Goal: Task Accomplishment & Management: Use online tool/utility

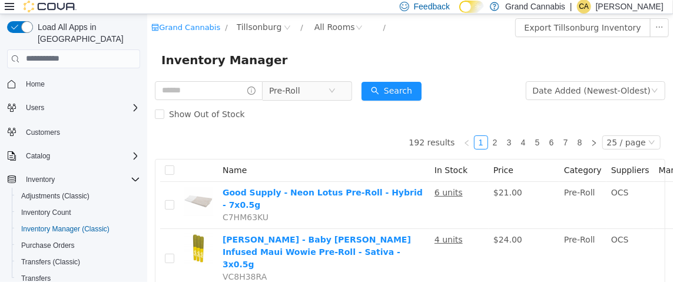
scroll to position [19, 0]
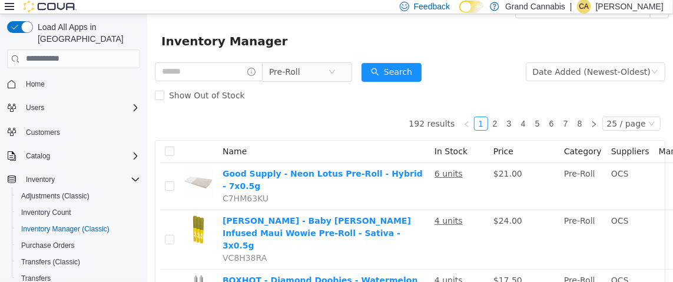
click at [310, 75] on span "Pre-Roll" at bounding box center [298, 71] width 59 height 18
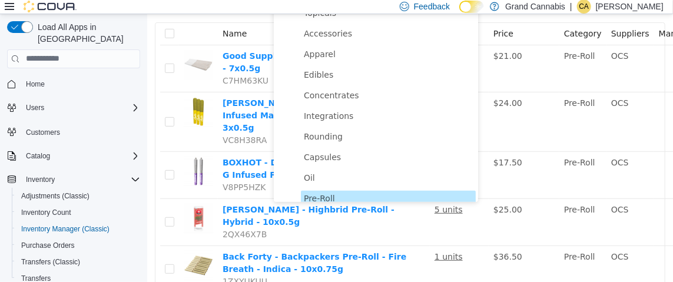
scroll to position [10, 0]
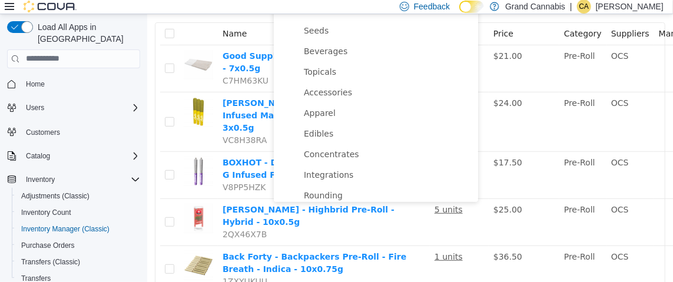
click at [338, 131] on span "Edibles" at bounding box center [388, 134] width 175 height 16
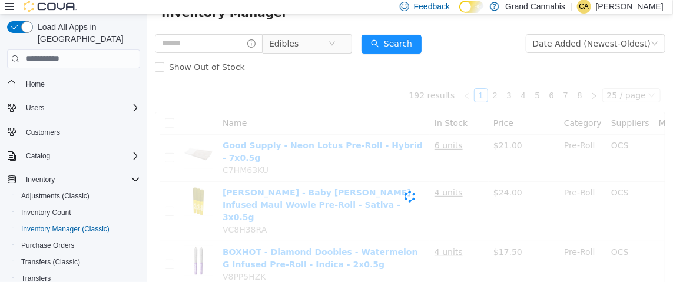
scroll to position [0, 0]
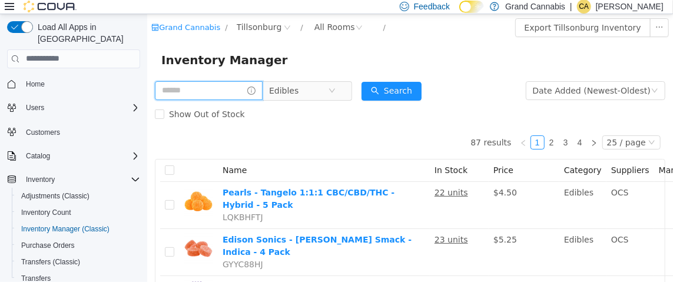
click at [227, 85] on input "text" at bounding box center [208, 90] width 108 height 19
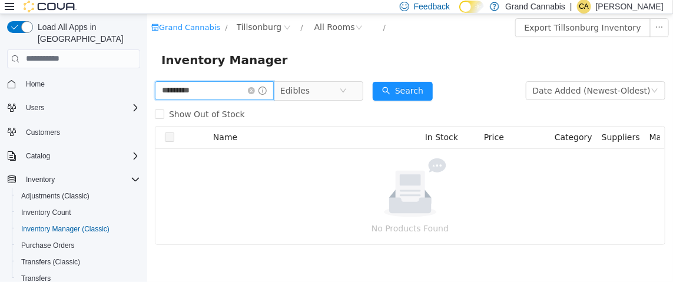
type input "*********"
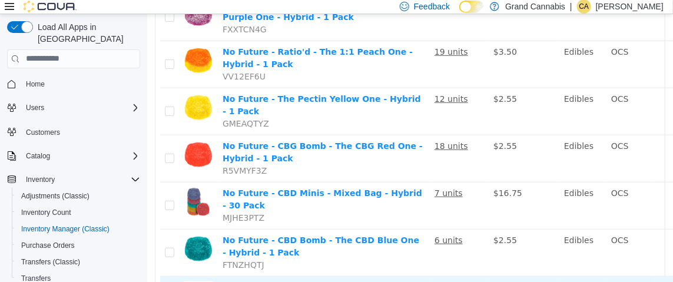
scroll to position [256, 0]
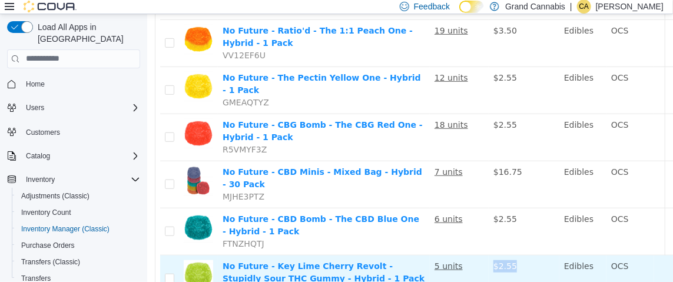
drag, startPoint x: 493, startPoint y: 272, endPoint x: 520, endPoint y: 260, distance: 29.3
click at [520, 260] on td "$2.55" at bounding box center [523, 278] width 71 height 47
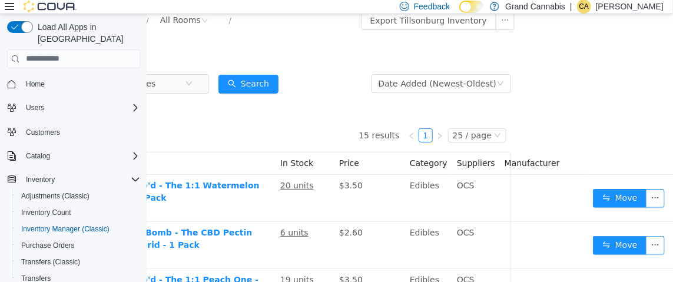
scroll to position [0, 154]
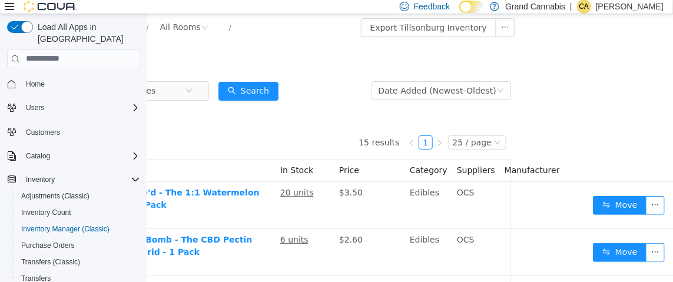
click at [252, 54] on div "Inventory Manager" at bounding box center [255, 59] width 498 height 19
click at [8, 5] on icon at bounding box center [9, 6] width 9 height 9
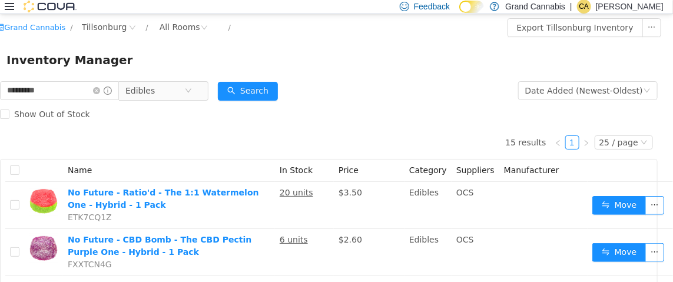
scroll to position [0, 7]
click at [160, 31] on div "All Rooms" at bounding box center [180, 27] width 41 height 18
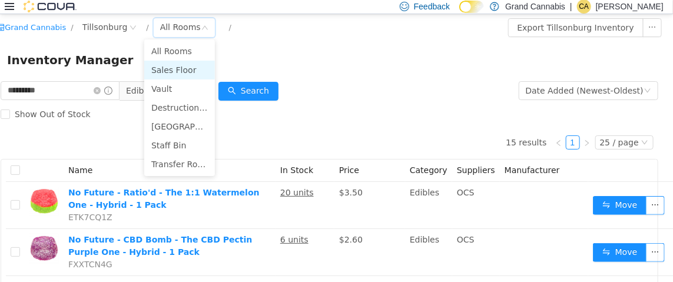
click at [175, 71] on li "Sales Floor" at bounding box center [179, 69] width 71 height 19
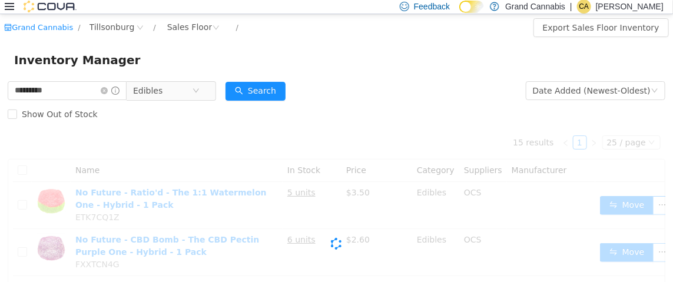
click at [204, 62] on div "Inventory Manager" at bounding box center [336, 59] width 645 height 19
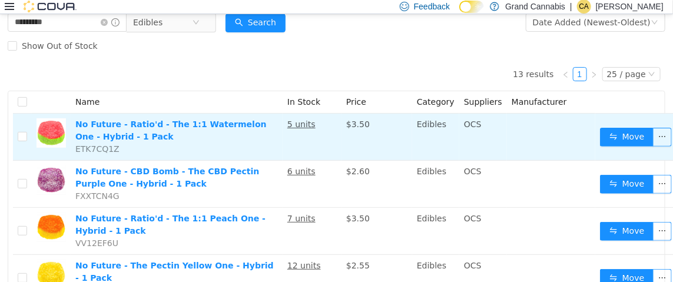
scroll to position [6, 0]
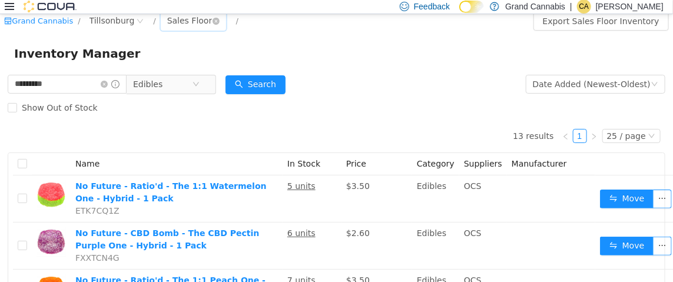
click at [183, 22] on div "Sales Floor" at bounding box center [189, 20] width 45 height 18
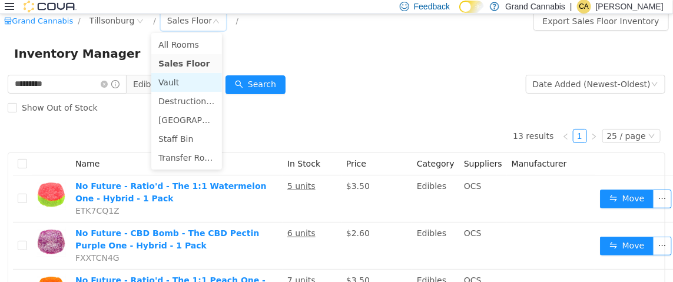
click at [178, 85] on li "Vault" at bounding box center [186, 81] width 71 height 19
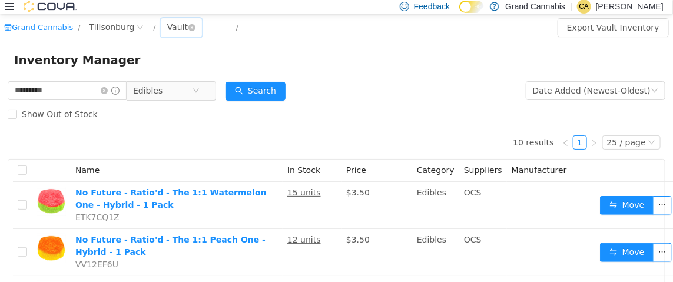
click at [169, 29] on div "Vault" at bounding box center [177, 27] width 21 height 18
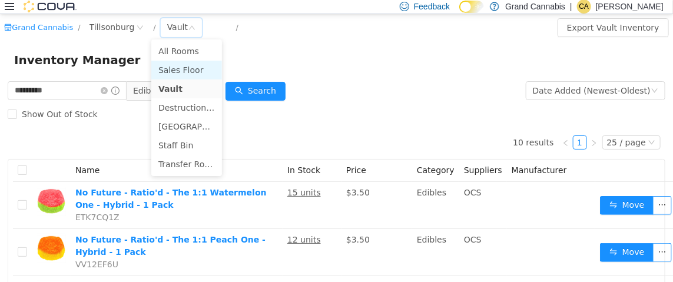
click at [200, 72] on li "Sales Floor" at bounding box center [186, 69] width 71 height 19
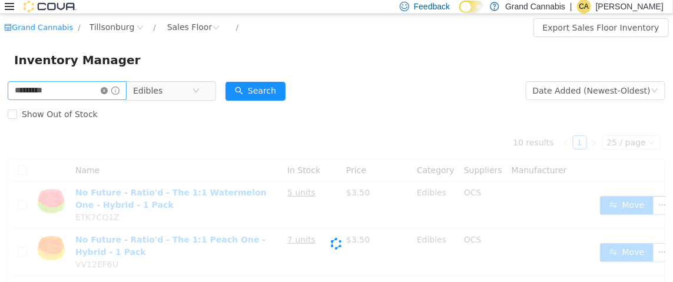
click at [108, 90] on icon "icon: close-circle" at bounding box center [104, 90] width 7 height 7
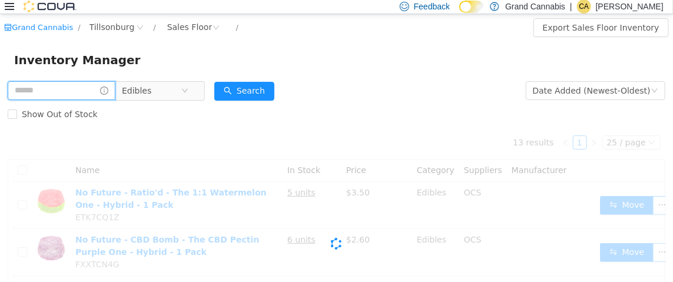
click at [94, 82] on input "text" at bounding box center [62, 90] width 108 height 19
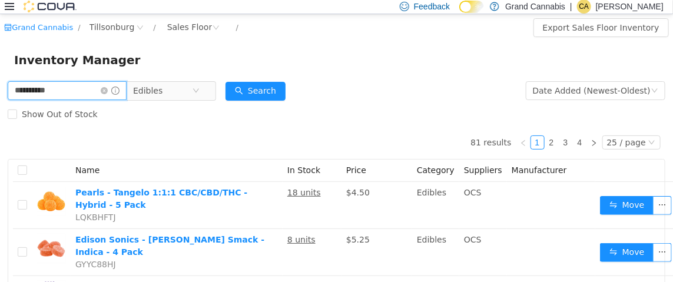
type input "**********"
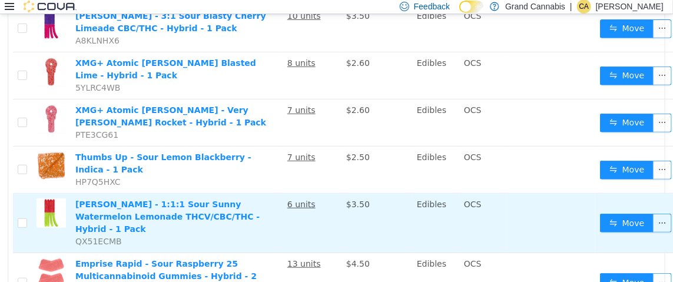
scroll to position [235, 0]
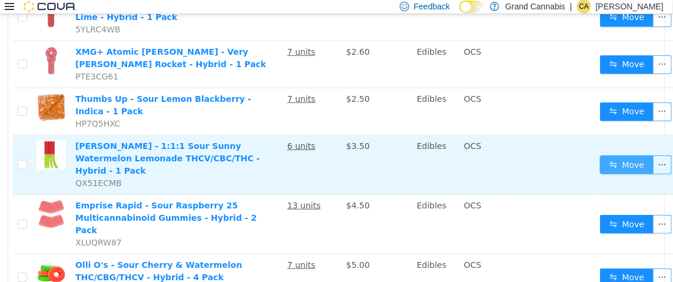
click at [629, 155] on button "Move" at bounding box center [627, 164] width 54 height 19
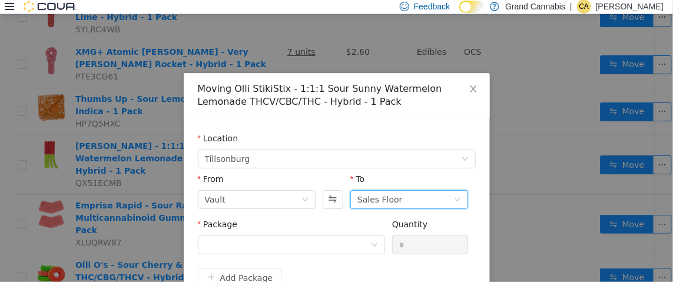
click at [405, 197] on div "Sales Floor" at bounding box center [406, 199] width 96 height 18
click at [337, 228] on div "Package" at bounding box center [291, 226] width 187 height 17
click at [315, 234] on div "Package" at bounding box center [291, 226] width 187 height 17
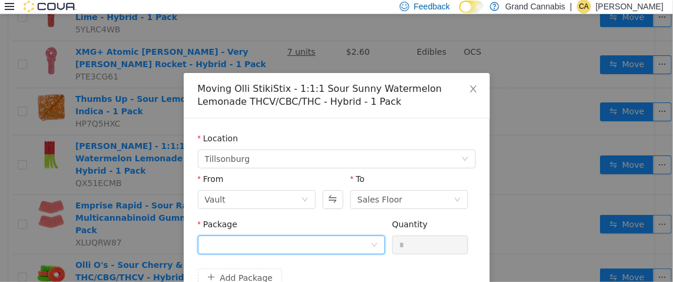
click at [317, 243] on div at bounding box center [288, 245] width 166 height 18
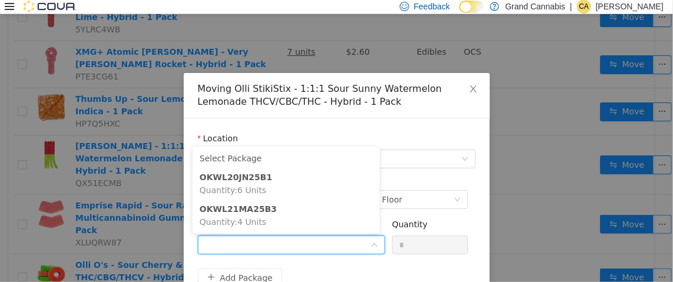
click at [411, 133] on div "Location" at bounding box center [337, 140] width 278 height 17
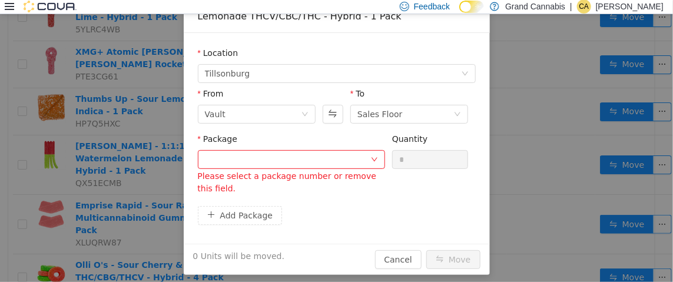
scroll to position [91, 0]
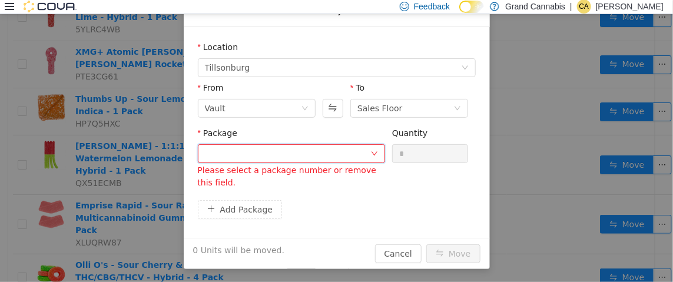
click at [336, 159] on div at bounding box center [288, 153] width 166 height 18
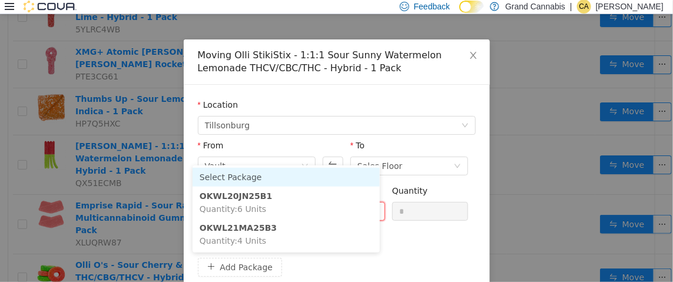
scroll to position [0, 0]
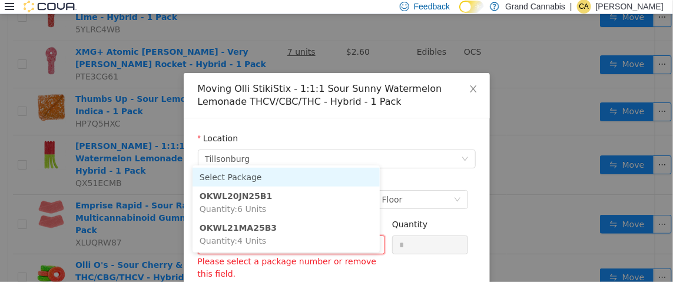
click at [386, 132] on div "Location" at bounding box center [337, 140] width 278 height 17
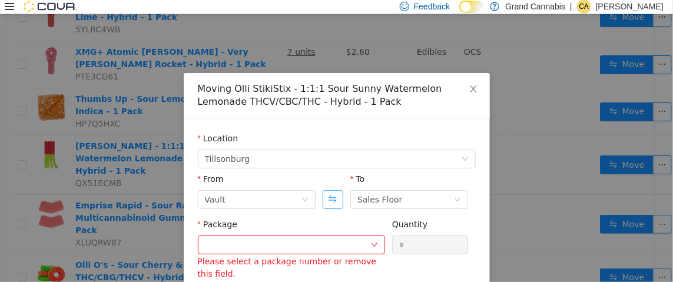
click at [331, 199] on button "Swap" at bounding box center [333, 199] width 21 height 19
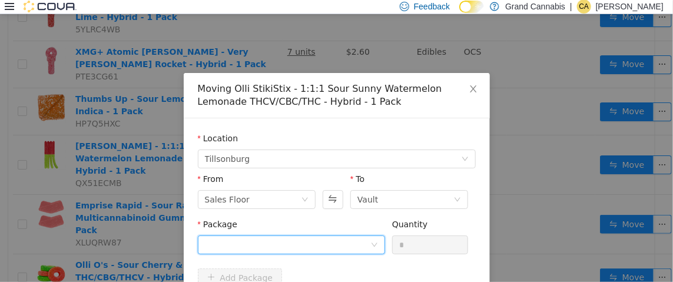
click at [299, 240] on div at bounding box center [288, 245] width 166 height 18
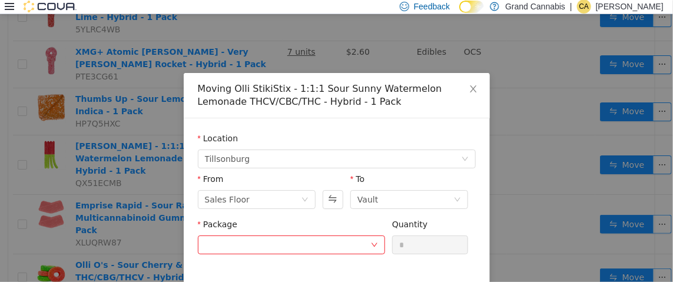
click at [310, 129] on div "Location [GEOGRAPHIC_DATA] From Sales Floor To Vault Package Please select a pa…" at bounding box center [337, 223] width 306 height 211
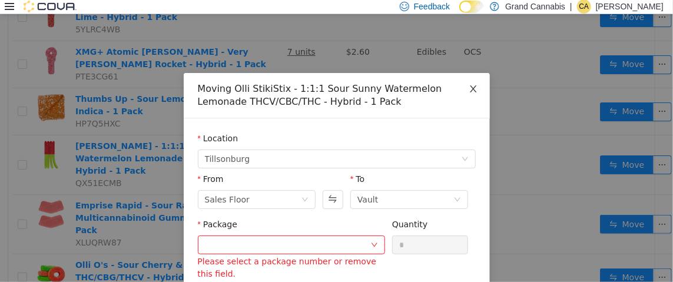
click at [464, 96] on span "Close" at bounding box center [473, 88] width 33 height 33
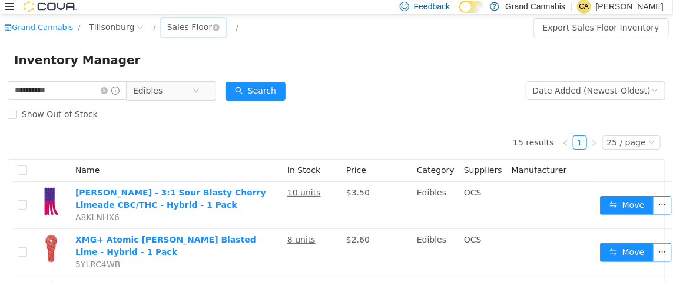
click at [170, 27] on div "Sales Floor" at bounding box center [189, 27] width 45 height 18
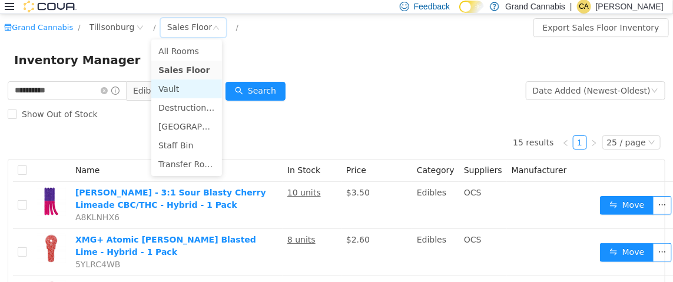
click at [171, 84] on li "Vault" at bounding box center [186, 88] width 71 height 19
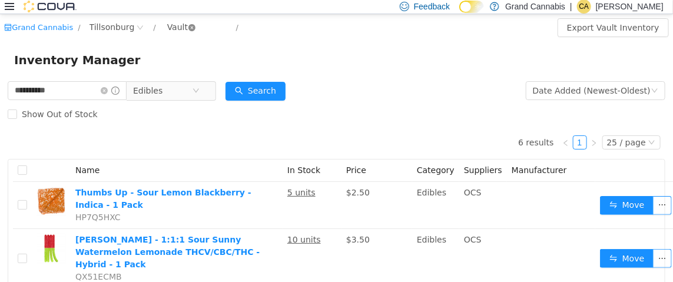
click at [189, 24] on icon "icon: close-circle" at bounding box center [192, 27] width 7 height 7
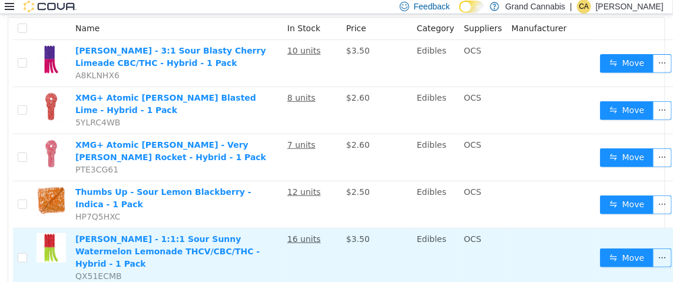
scroll to position [177, 0]
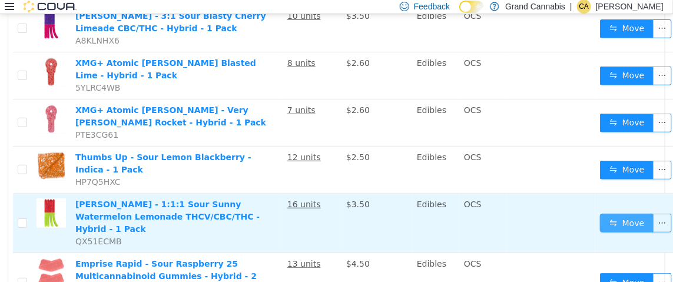
click at [614, 213] on button "Move" at bounding box center [627, 222] width 54 height 19
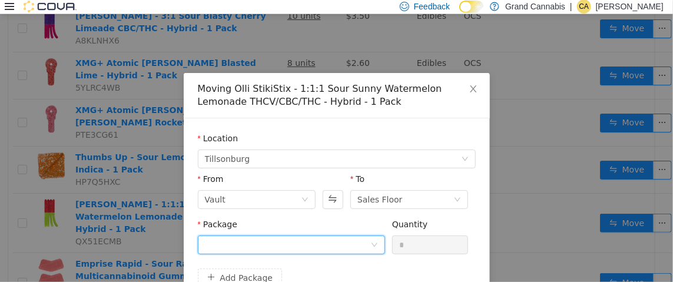
click at [265, 242] on div at bounding box center [288, 245] width 166 height 18
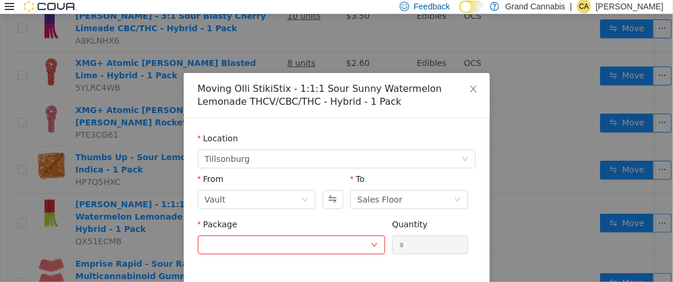
click at [355, 123] on div "Location [GEOGRAPHIC_DATA] From Vault To Sales Floor Package Please select a pa…" at bounding box center [337, 223] width 306 height 211
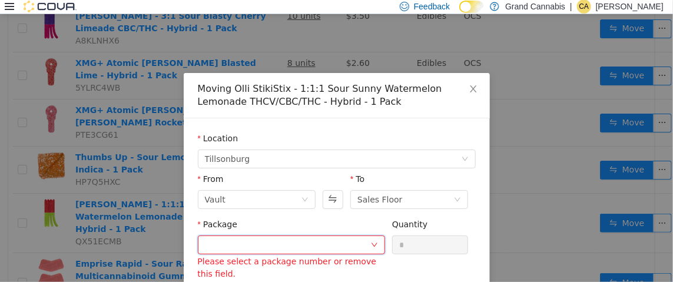
click at [332, 242] on div at bounding box center [288, 245] width 166 height 18
click at [342, 242] on div at bounding box center [288, 245] width 166 height 18
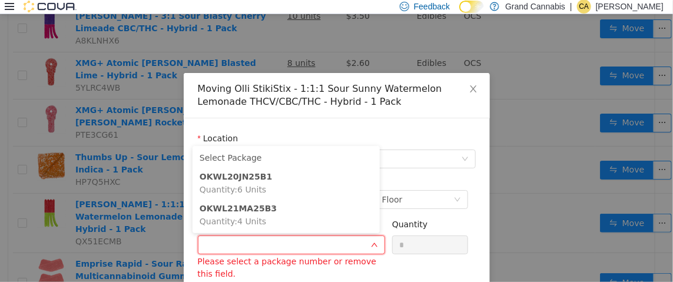
click at [350, 130] on div "Location [GEOGRAPHIC_DATA] From Vault To Sales Floor Package Please select a pa…" at bounding box center [337, 223] width 306 height 211
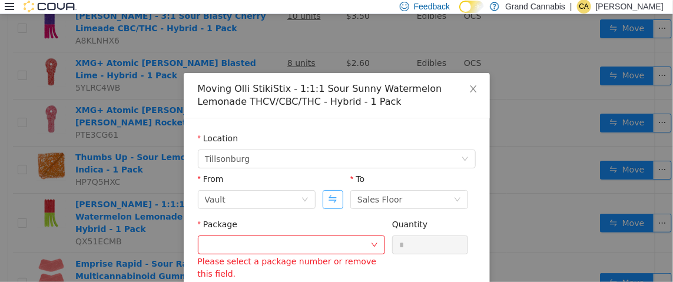
click at [332, 197] on button "Swap" at bounding box center [333, 199] width 21 height 19
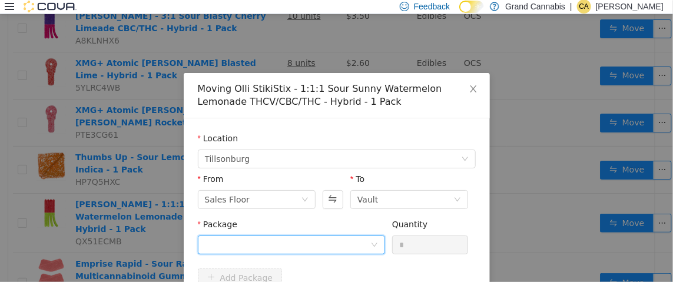
click at [324, 242] on div at bounding box center [288, 245] width 166 height 18
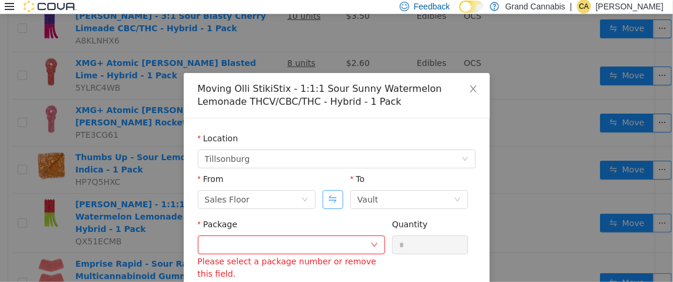
click at [332, 200] on button "Swap" at bounding box center [333, 199] width 21 height 19
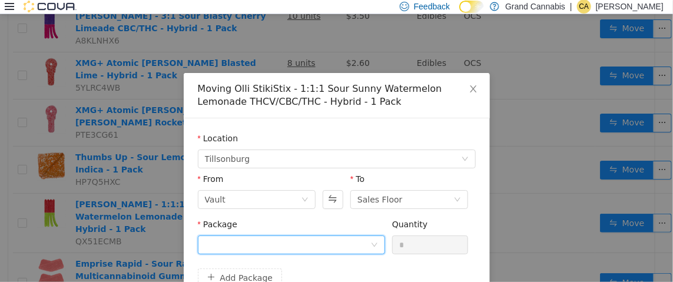
click at [290, 253] on div at bounding box center [291, 244] width 187 height 19
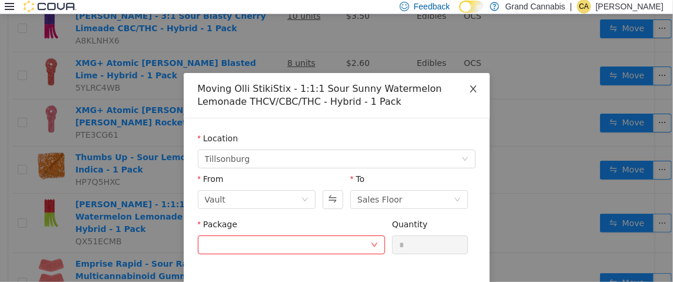
click at [469, 91] on icon "icon: close" at bounding box center [473, 88] width 9 height 9
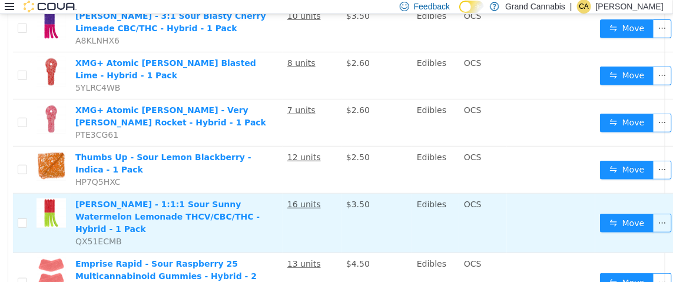
click at [610, 197] on td "Move" at bounding box center [638, 223] width 85 height 60
click at [610, 213] on button "Move" at bounding box center [627, 222] width 54 height 19
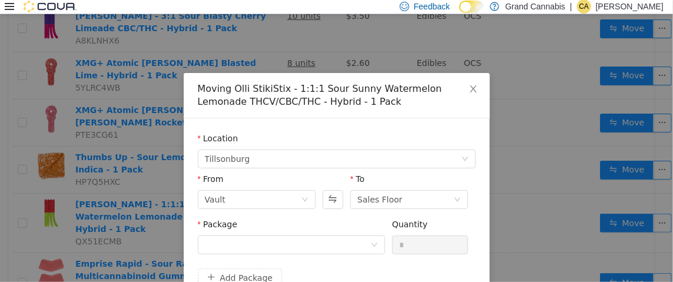
click at [245, 234] on div "Package" at bounding box center [291, 226] width 187 height 17
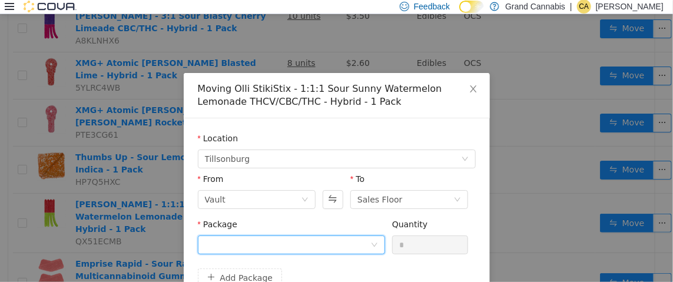
click at [235, 238] on div at bounding box center [288, 245] width 166 height 18
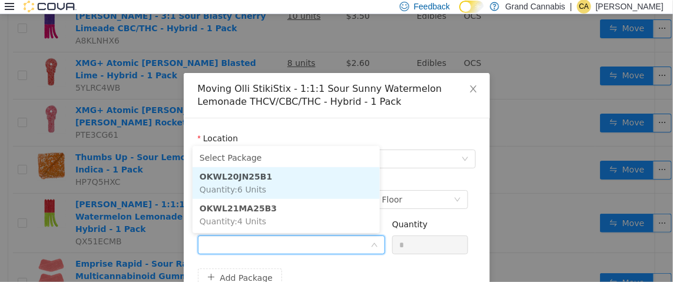
click at [260, 185] on li "OKWL20JN25B1 Quantity : 6 Units" at bounding box center [286, 183] width 187 height 32
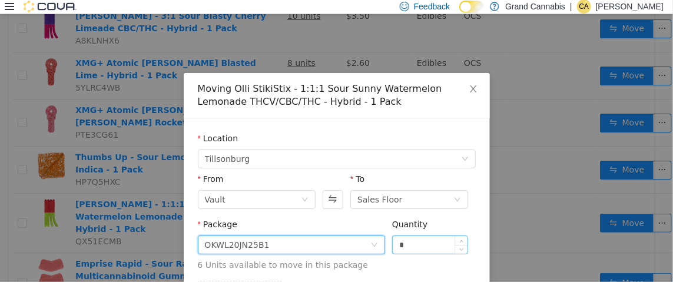
click at [428, 246] on input "*" at bounding box center [430, 245] width 75 height 18
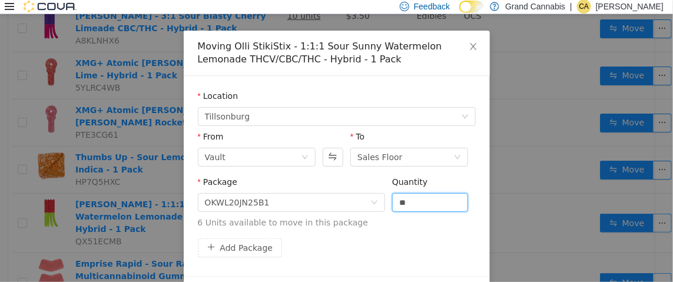
scroll to position [81, 0]
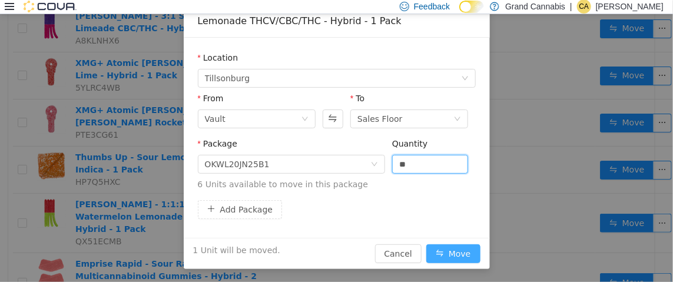
type input "*"
click at [448, 249] on button "Move" at bounding box center [454, 253] width 54 height 19
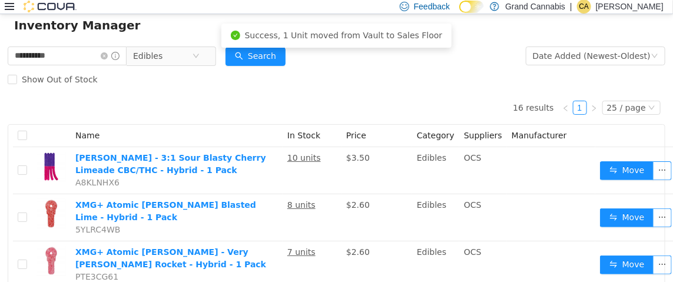
scroll to position [0, 0]
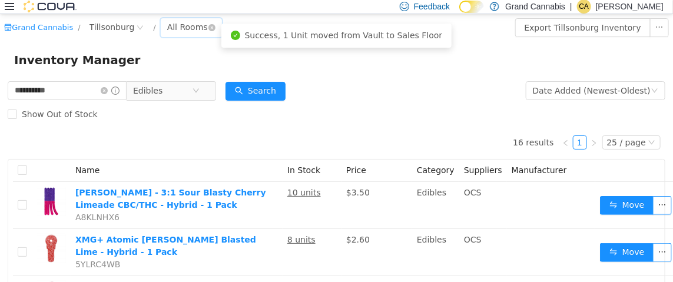
click at [182, 27] on div "All Rooms" at bounding box center [187, 27] width 41 height 18
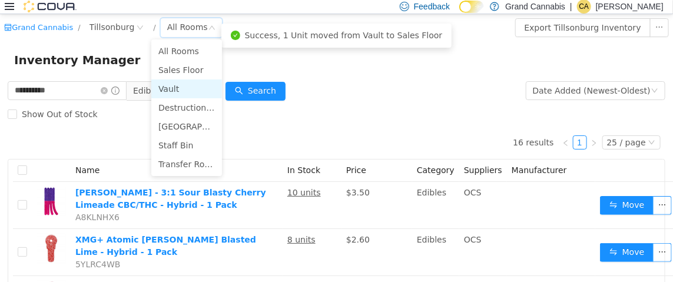
click at [177, 87] on li "Vault" at bounding box center [186, 88] width 71 height 19
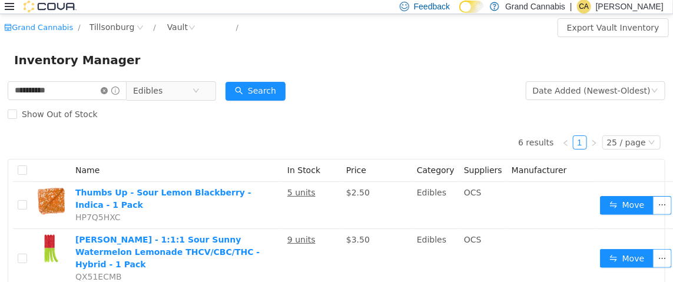
click at [108, 89] on icon "icon: close-circle" at bounding box center [104, 90] width 7 height 7
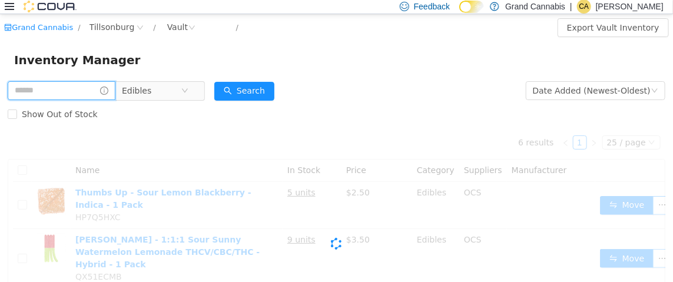
click at [95, 91] on input "text" at bounding box center [62, 90] width 108 height 19
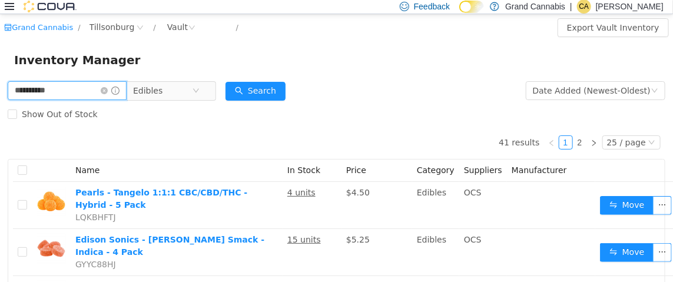
type input "**********"
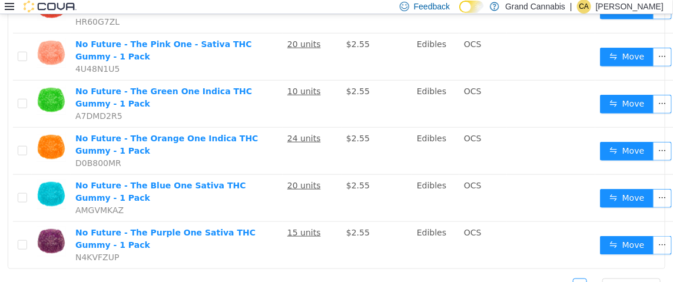
scroll to position [354, 0]
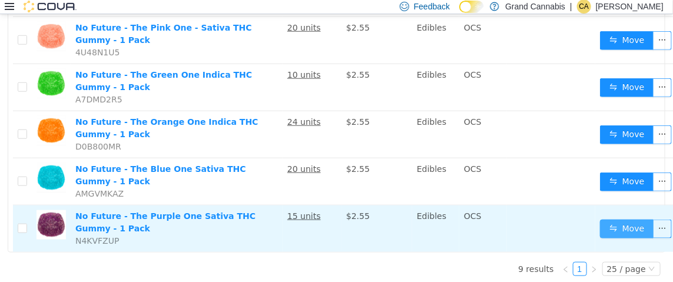
click at [604, 221] on button "Move" at bounding box center [627, 228] width 54 height 19
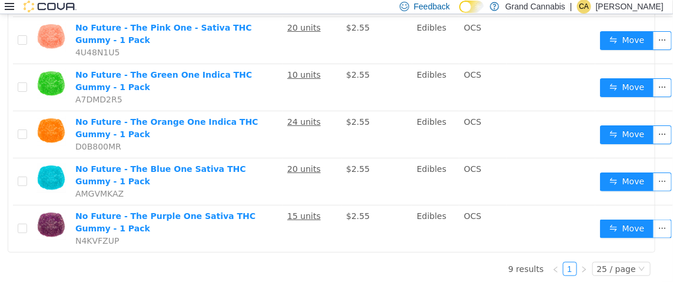
scroll to position [347, 0]
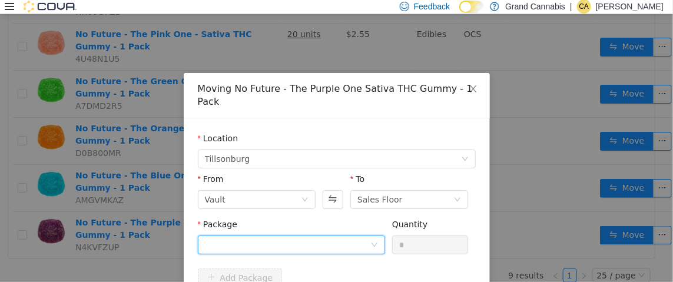
click at [269, 236] on div at bounding box center [288, 245] width 166 height 18
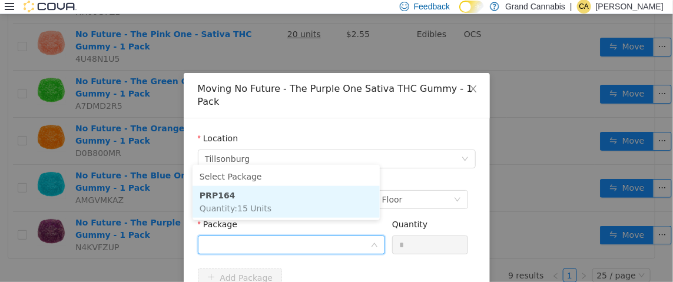
click at [266, 206] on li "PRP164 Quantity : 15 Units" at bounding box center [286, 202] width 187 height 32
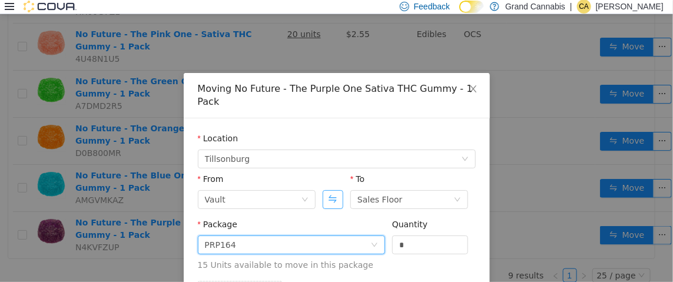
click at [334, 190] on button "Swap" at bounding box center [333, 199] width 21 height 19
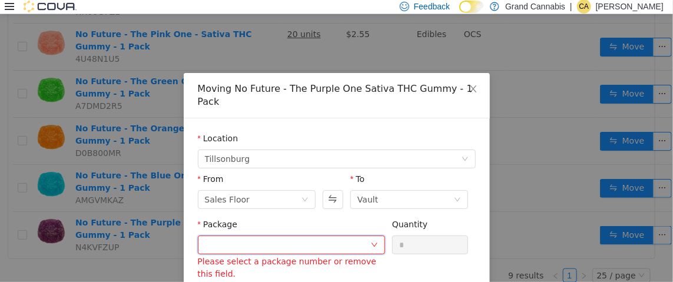
click at [309, 236] on div at bounding box center [288, 245] width 166 height 18
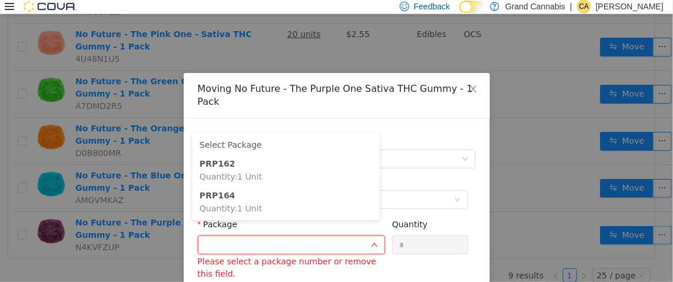
click at [409, 173] on div "To" at bounding box center [410, 181] width 118 height 17
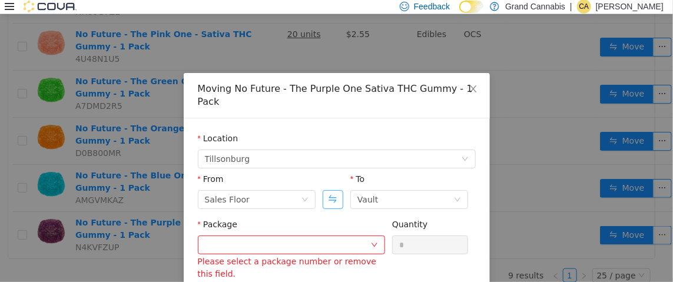
click at [327, 191] on button "Swap" at bounding box center [333, 199] width 21 height 19
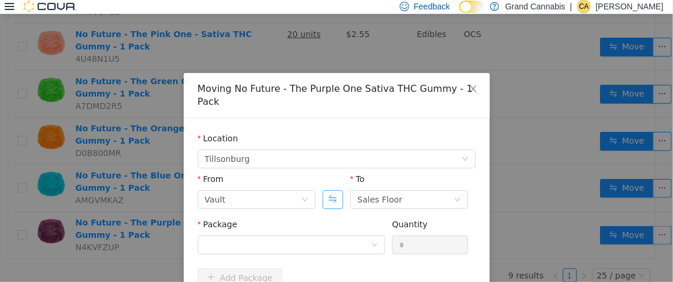
click at [323, 190] on button "Swap" at bounding box center [333, 199] width 21 height 19
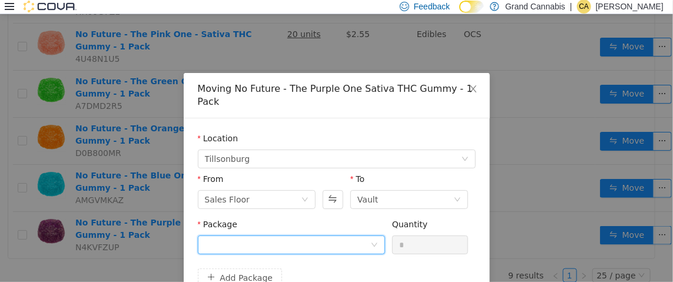
click at [286, 236] on div at bounding box center [288, 245] width 166 height 18
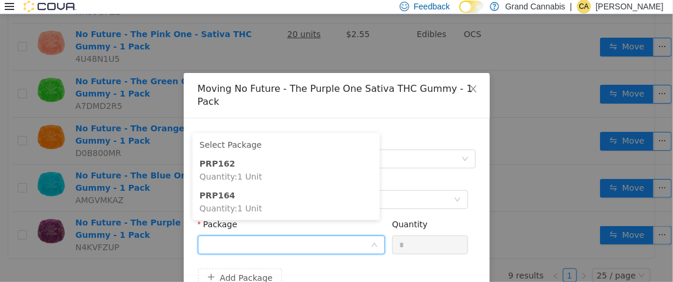
click at [417, 173] on div "To" at bounding box center [410, 181] width 118 height 17
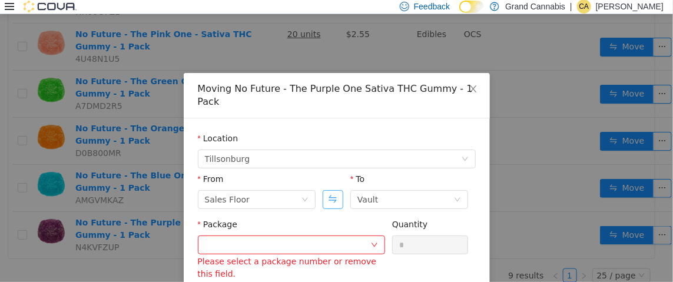
click at [328, 190] on button "Swap" at bounding box center [333, 199] width 21 height 19
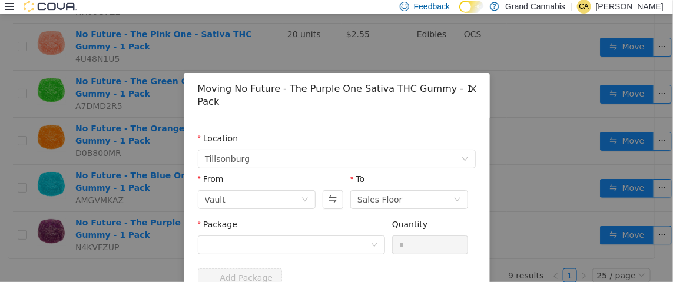
click at [469, 87] on icon "icon: close" at bounding box center [473, 88] width 9 height 9
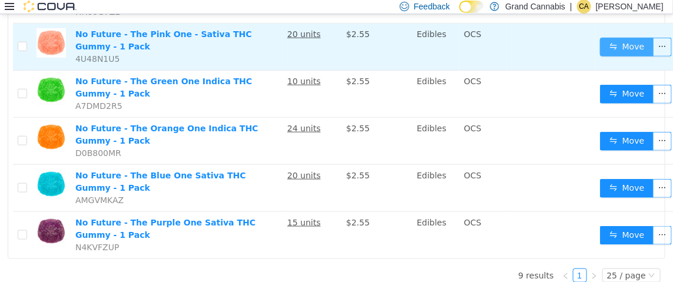
click at [600, 47] on button "Move" at bounding box center [627, 46] width 54 height 19
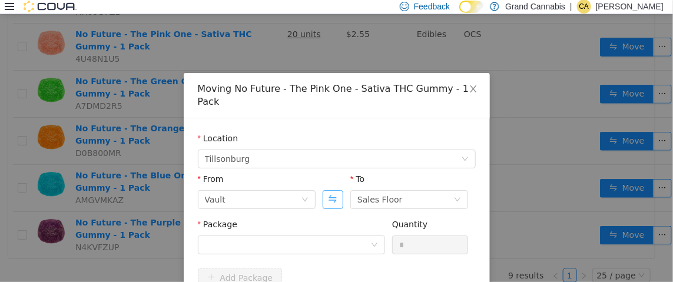
click at [336, 190] on button "Swap" at bounding box center [333, 199] width 21 height 19
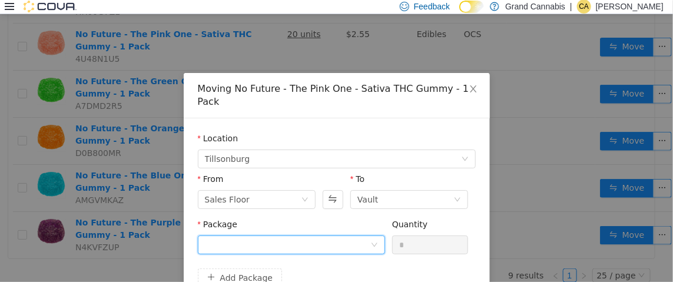
click at [281, 238] on div at bounding box center [288, 245] width 166 height 18
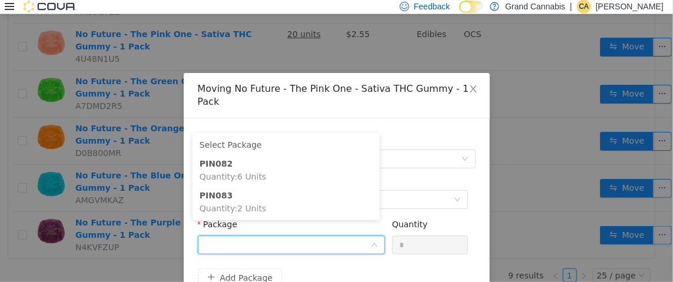
click at [423, 157] on div "Location [GEOGRAPHIC_DATA]" at bounding box center [337, 152] width 278 height 41
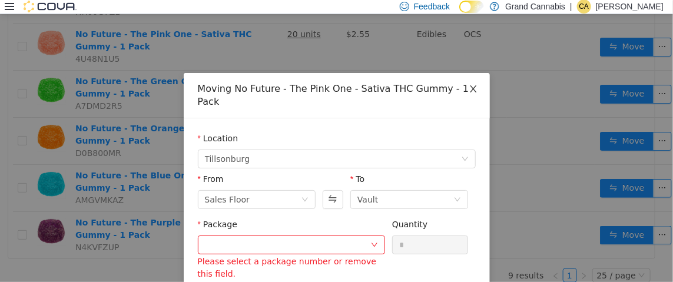
click at [471, 87] on icon "icon: close" at bounding box center [473, 88] width 9 height 9
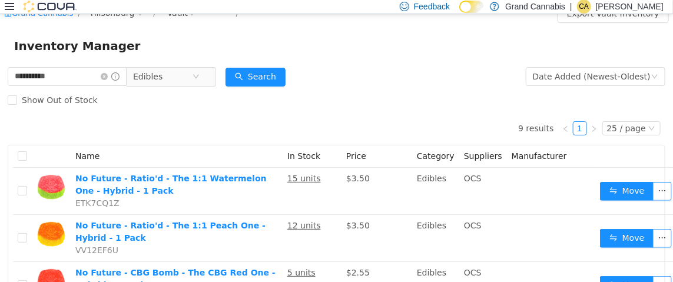
scroll to position [0, 0]
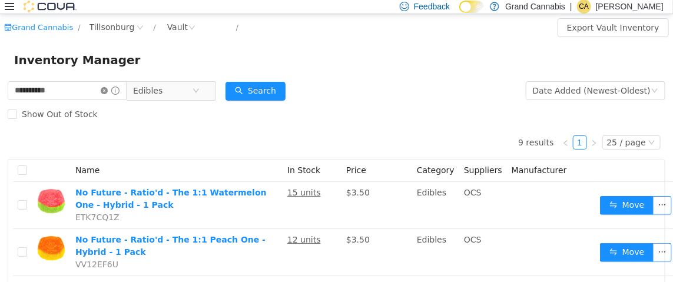
click at [108, 91] on icon "icon: close-circle" at bounding box center [104, 90] width 7 height 7
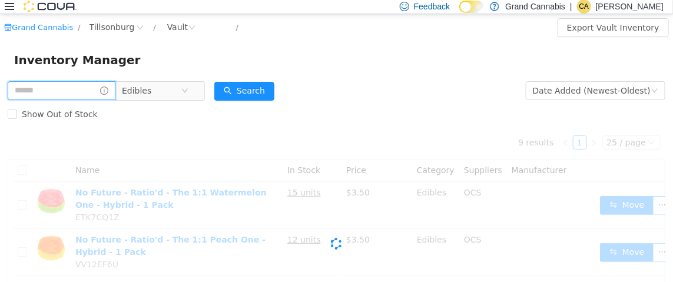
drag, startPoint x: 61, startPoint y: 90, endPoint x: 88, endPoint y: 90, distance: 27.1
click at [61, 90] on input "text" at bounding box center [62, 90] width 108 height 19
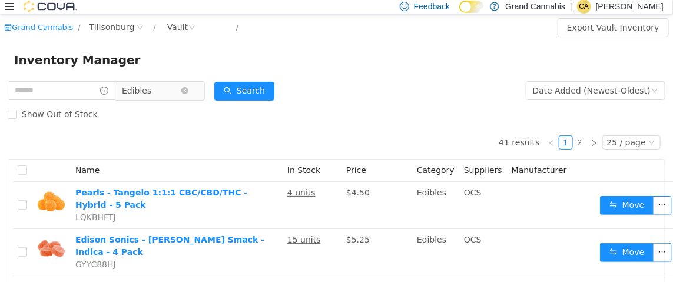
drag, startPoint x: 161, startPoint y: 93, endPoint x: 187, endPoint y: 93, distance: 25.9
click at [160, 93] on span "Edibles" at bounding box center [151, 90] width 59 height 18
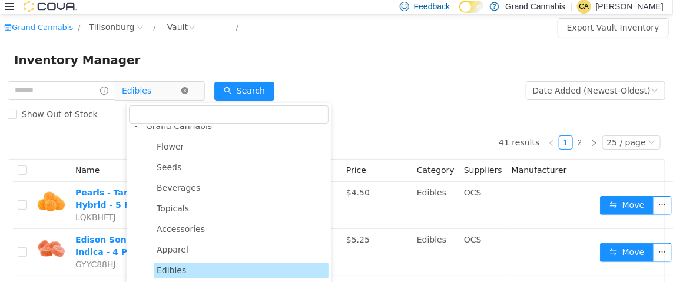
click at [189, 92] on icon "icon: close-circle" at bounding box center [184, 90] width 7 height 7
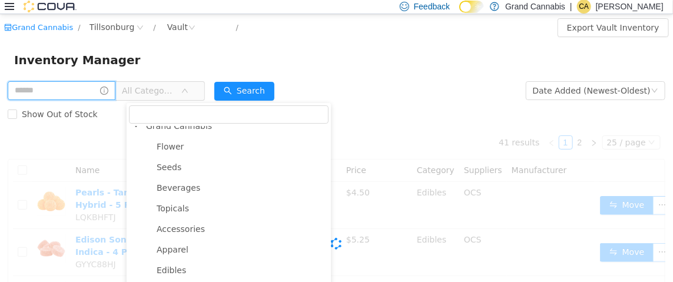
click at [59, 93] on input "text" at bounding box center [62, 90] width 108 height 19
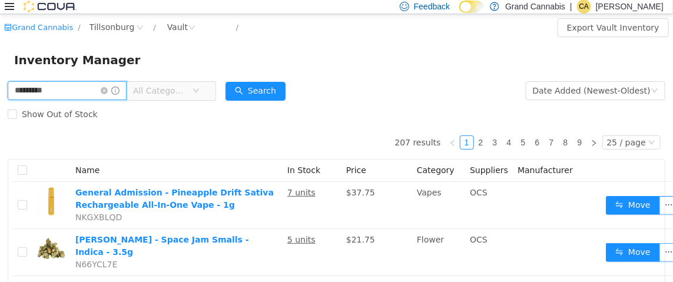
type input "*********"
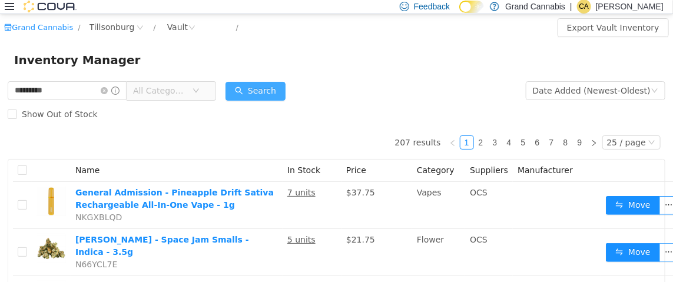
drag, startPoint x: 275, startPoint y: 90, endPoint x: 253, endPoint y: 101, distance: 25.3
click at [275, 90] on button "Search" at bounding box center [256, 90] width 60 height 19
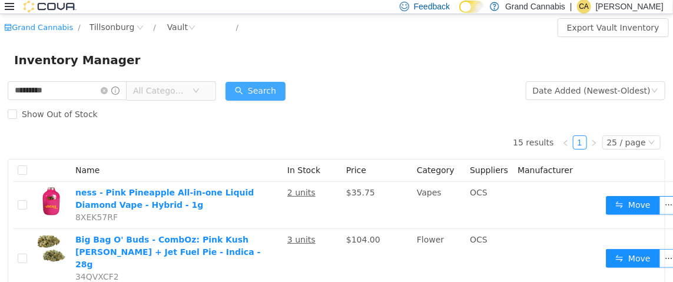
scroll to position [235, 0]
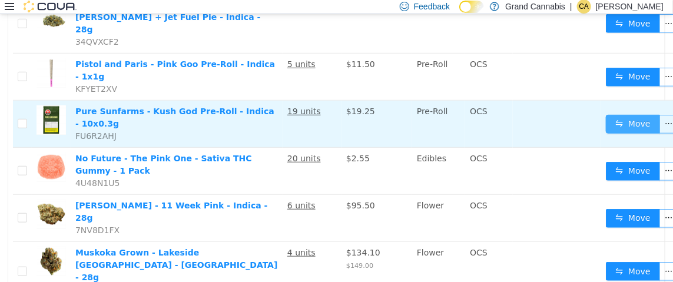
click at [615, 114] on button "Move" at bounding box center [633, 123] width 54 height 19
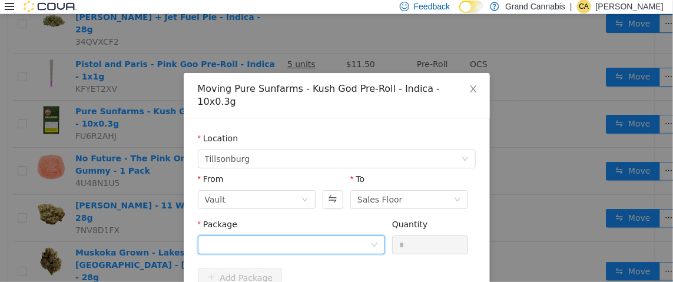
click at [257, 236] on div at bounding box center [288, 245] width 166 height 18
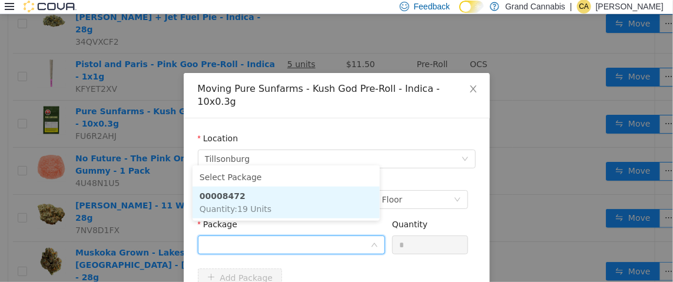
click at [268, 199] on li "00008472 Quantity : 19 Units" at bounding box center [286, 202] width 187 height 32
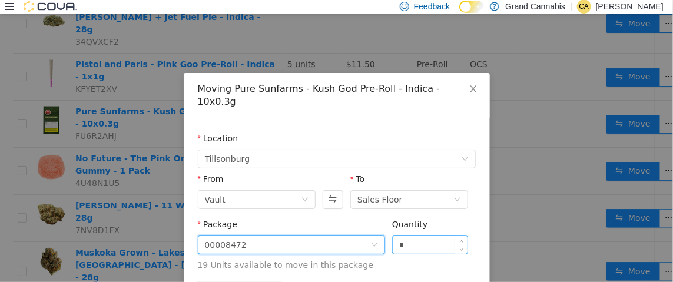
click at [435, 236] on input "*" at bounding box center [430, 245] width 75 height 18
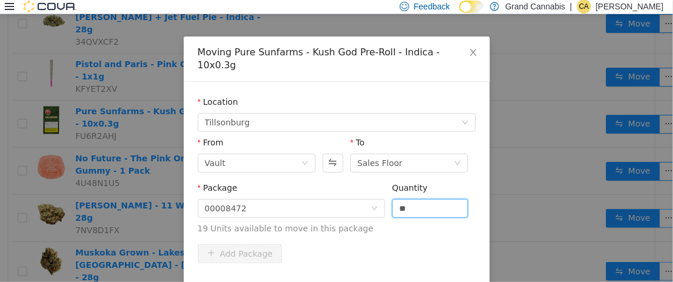
scroll to position [68, 0]
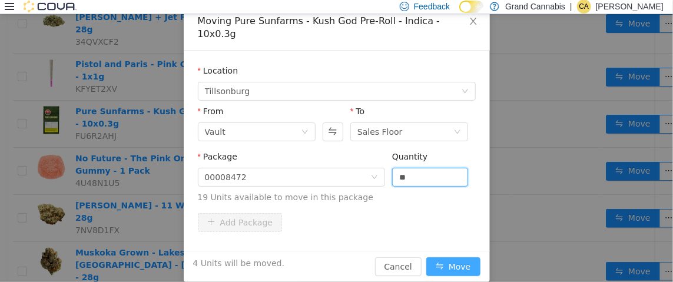
type input "*"
click at [461, 257] on button "Move" at bounding box center [454, 266] width 54 height 19
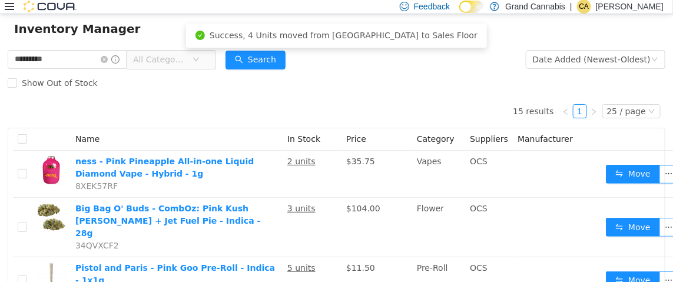
scroll to position [0, 0]
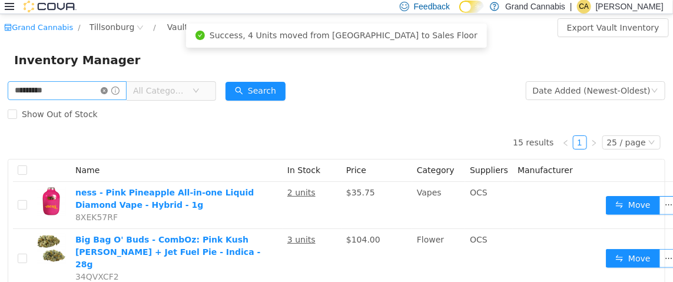
click at [108, 87] on icon "icon: close-circle" at bounding box center [104, 90] width 7 height 7
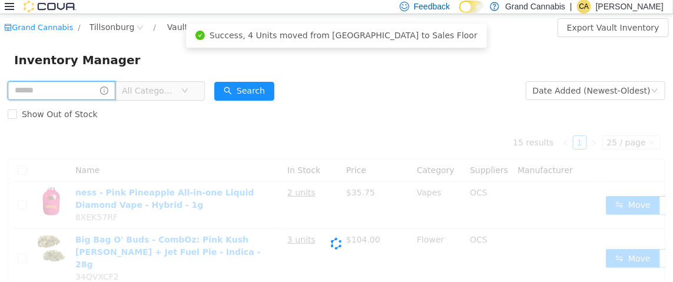
drag, startPoint x: 67, startPoint y: 88, endPoint x: 71, endPoint y: 73, distance: 15.3
click at [67, 88] on input "text" at bounding box center [62, 90] width 108 height 19
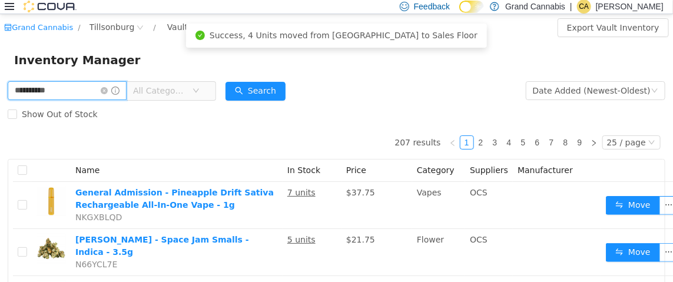
type input "**********"
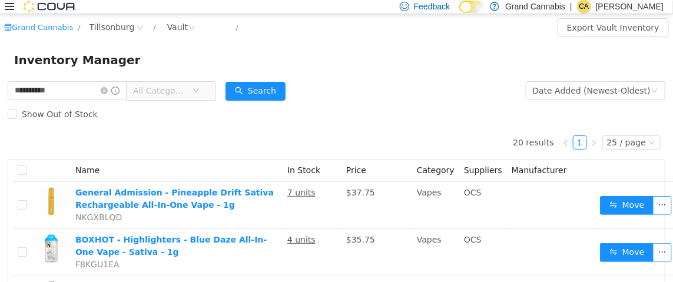
click at [185, 93] on span "All Categories" at bounding box center [160, 90] width 54 height 12
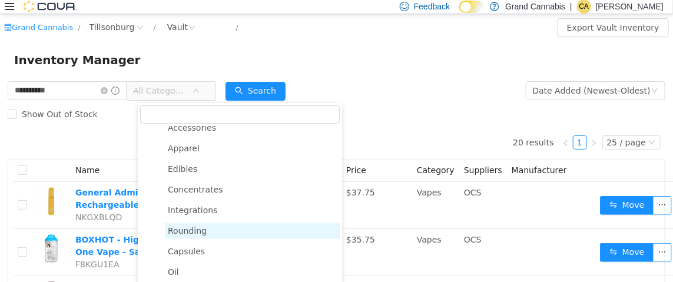
scroll to position [128, 0]
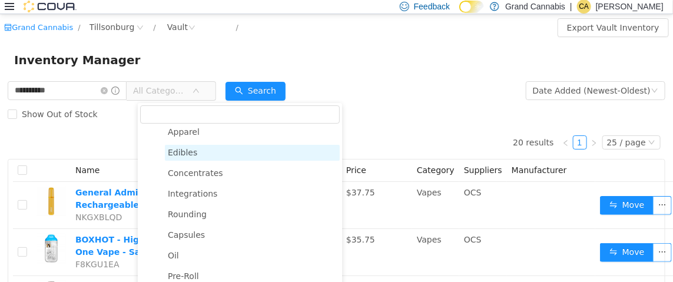
click at [169, 146] on span "Edibles" at bounding box center [252, 152] width 175 height 16
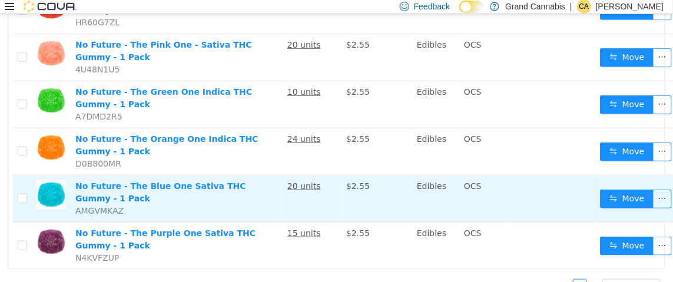
scroll to position [354, 0]
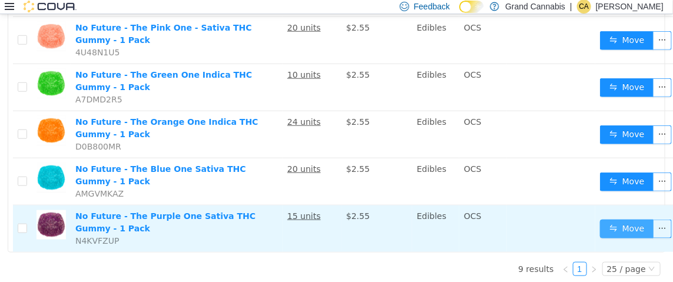
click at [629, 219] on button "Move" at bounding box center [627, 228] width 54 height 19
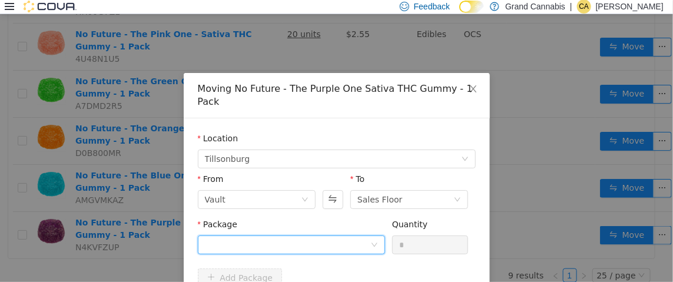
click at [337, 236] on div at bounding box center [288, 245] width 166 height 18
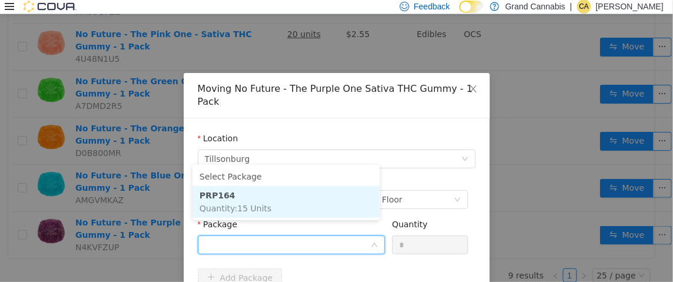
click at [325, 210] on li "PRP164 Quantity : 15 Units" at bounding box center [286, 202] width 187 height 32
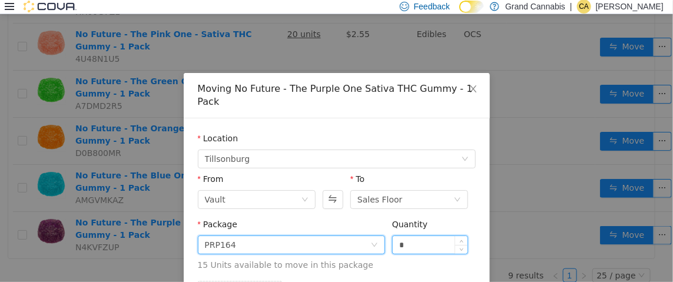
click at [428, 236] on input "*" at bounding box center [430, 245] width 75 height 18
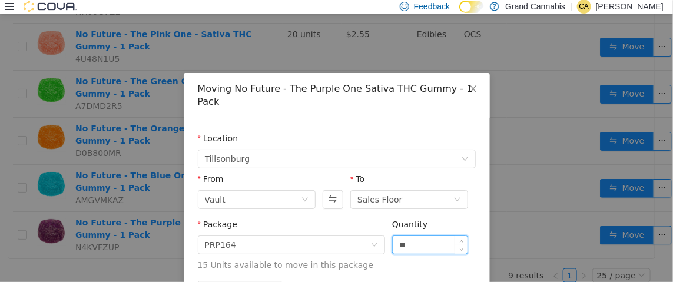
type input "**"
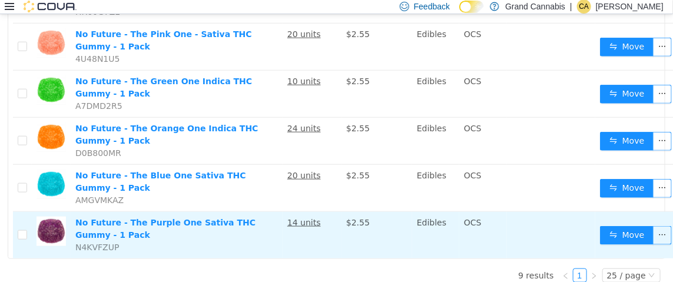
click at [301, 220] on td "14 units" at bounding box center [312, 235] width 59 height 47
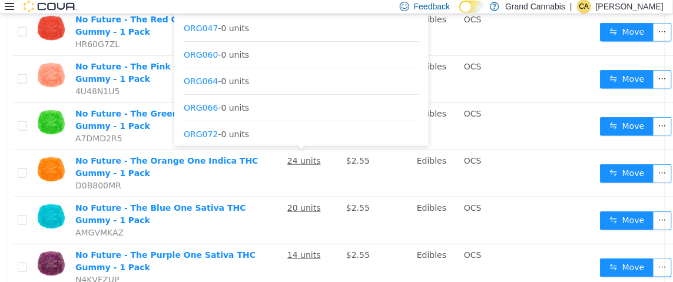
scroll to position [298, 0]
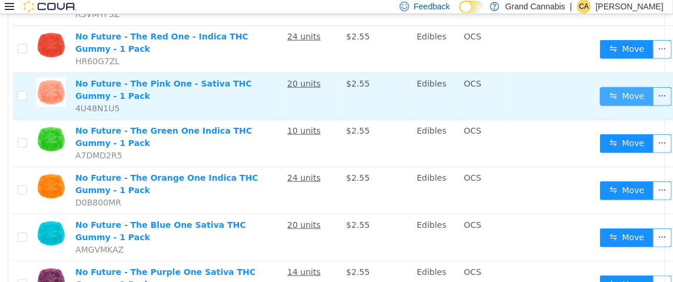
click at [612, 90] on button "Move" at bounding box center [627, 96] width 54 height 19
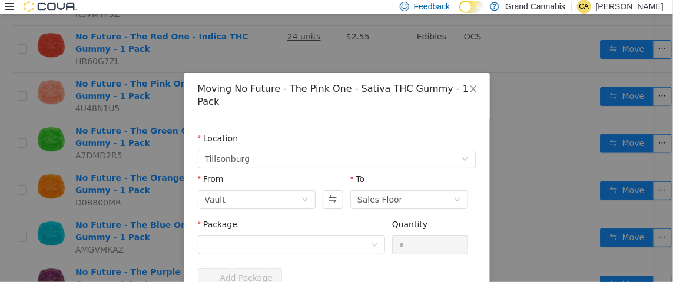
click at [324, 218] on div "Package" at bounding box center [291, 226] width 187 height 17
click at [327, 221] on div "Package" at bounding box center [291, 226] width 187 height 17
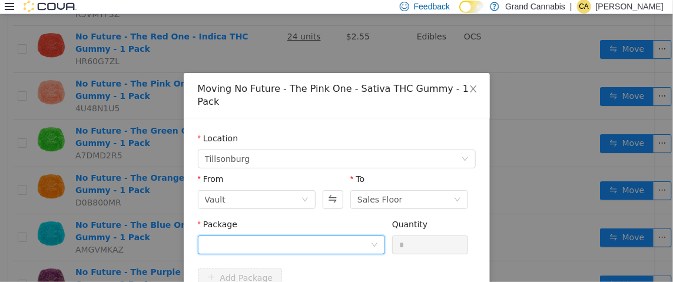
click at [332, 236] on div at bounding box center [288, 245] width 166 height 18
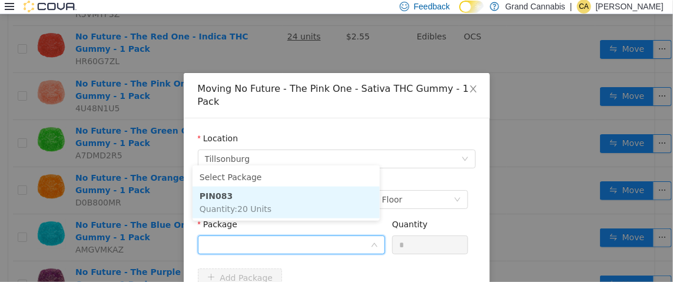
click at [322, 206] on li "PIN083 Quantity : 20 Units" at bounding box center [286, 202] width 187 height 32
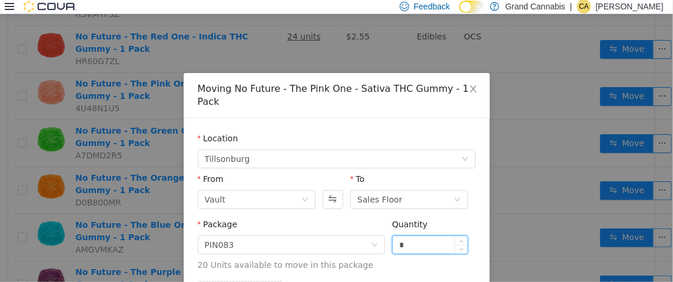
click at [443, 236] on input "*" at bounding box center [430, 245] width 75 height 18
type input "**"
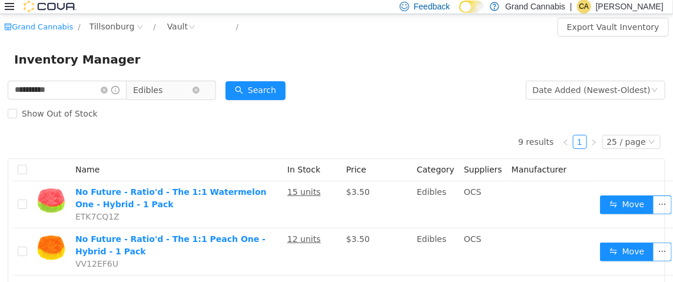
scroll to position [0, 0]
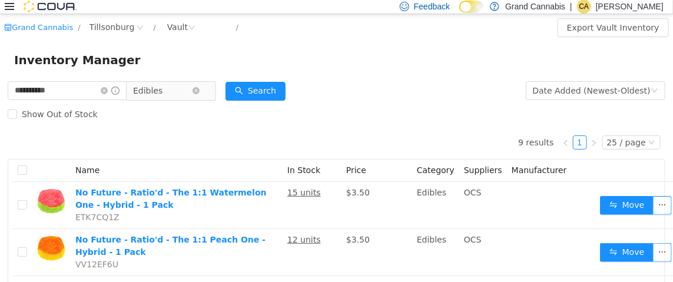
click at [207, 87] on span "Edibles" at bounding box center [166, 90] width 81 height 19
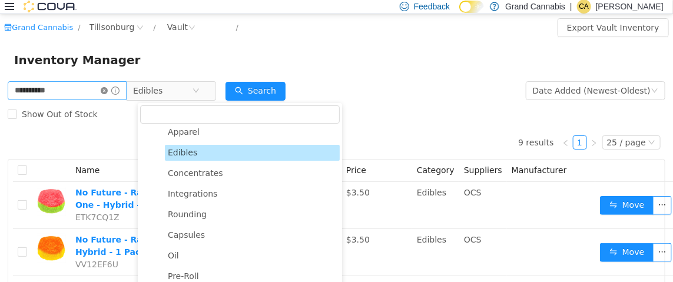
click at [108, 92] on icon "icon: close-circle" at bounding box center [104, 90] width 7 height 7
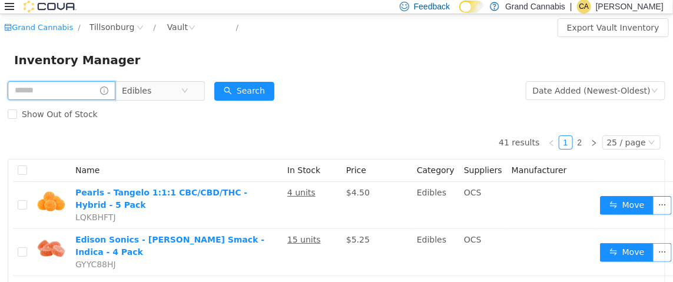
click at [49, 93] on input "text" at bounding box center [62, 90] width 108 height 19
type input "*********"
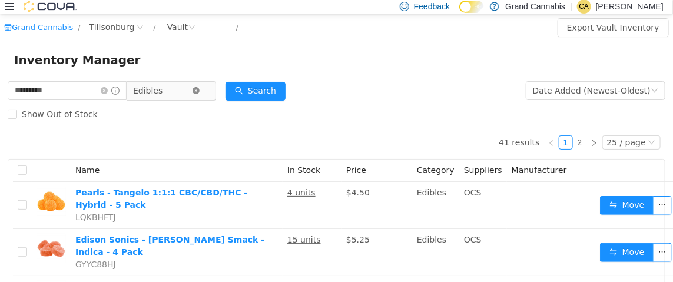
click at [205, 88] on span "Edibles" at bounding box center [166, 90] width 81 height 19
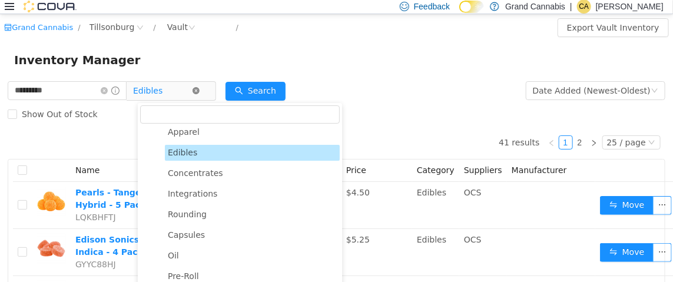
click at [200, 93] on icon "icon: close-circle" at bounding box center [196, 90] width 7 height 7
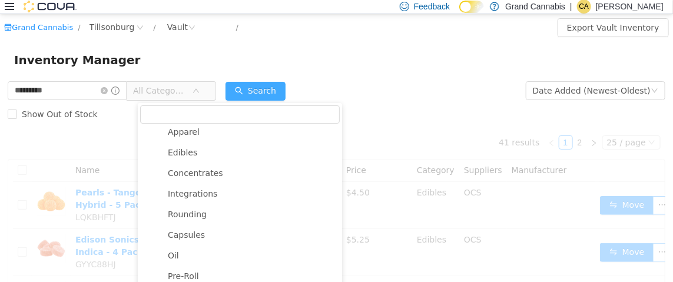
click at [271, 89] on button "Search" at bounding box center [256, 90] width 60 height 19
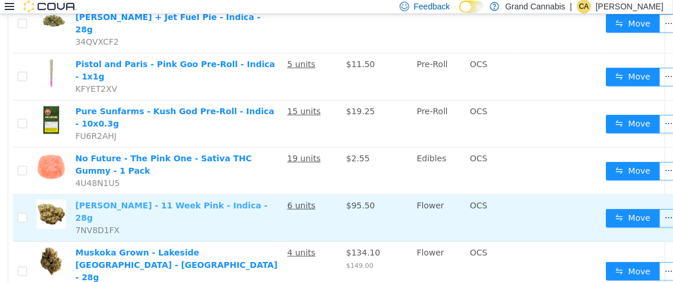
scroll to position [235, 0]
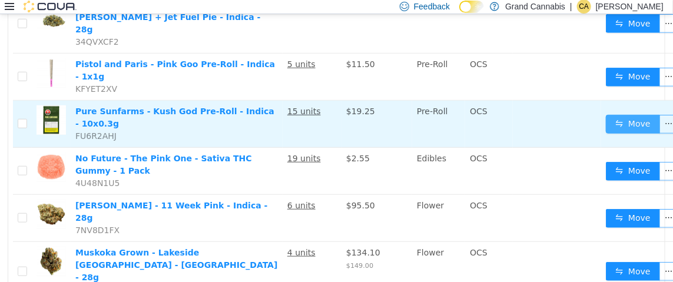
click at [635, 114] on button "Move" at bounding box center [633, 123] width 54 height 19
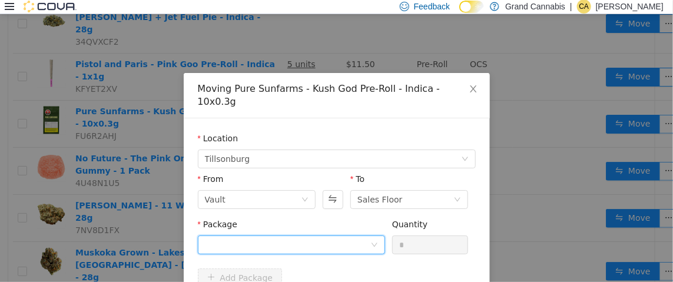
click at [242, 236] on div at bounding box center [288, 245] width 166 height 18
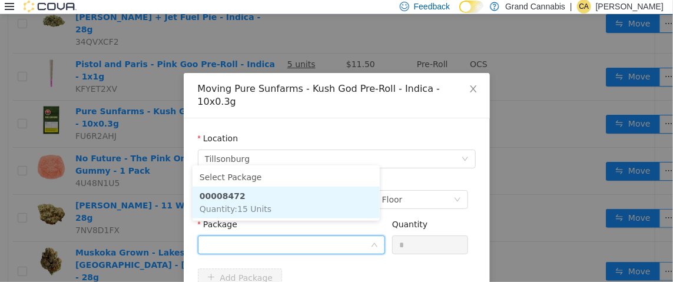
click at [246, 199] on li "00008472 Quantity : 15 Units" at bounding box center [286, 202] width 187 height 32
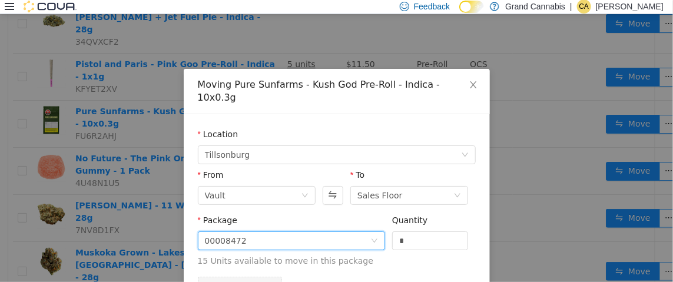
scroll to position [0, 0]
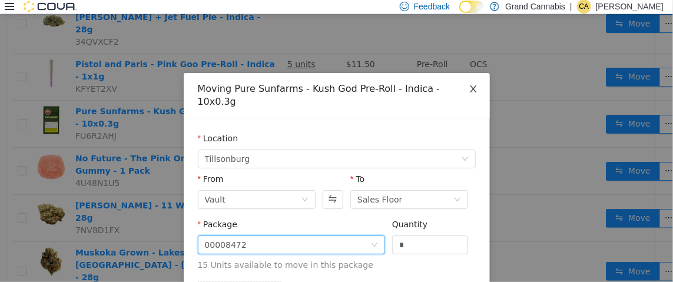
click at [470, 87] on icon "icon: close" at bounding box center [473, 88] width 6 height 7
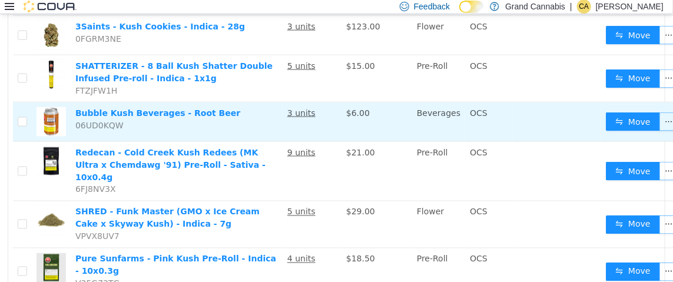
scroll to position [585, 0]
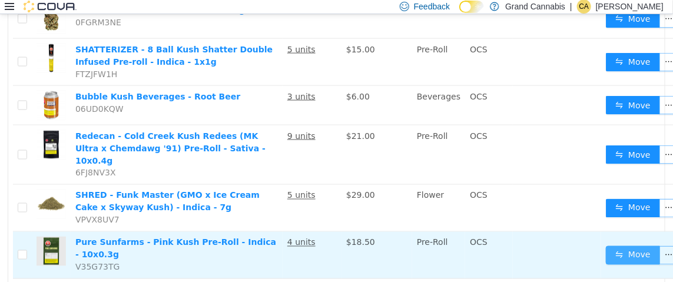
click at [619, 246] on button "Move" at bounding box center [633, 255] width 54 height 19
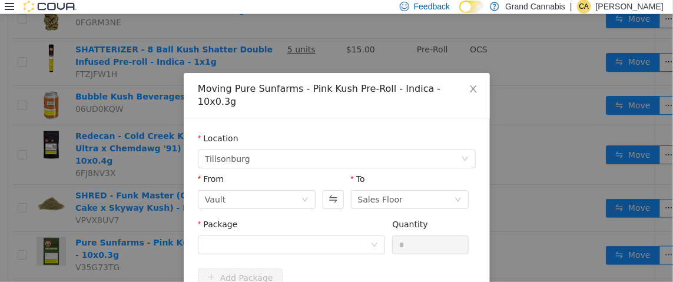
scroll to position [575, 0]
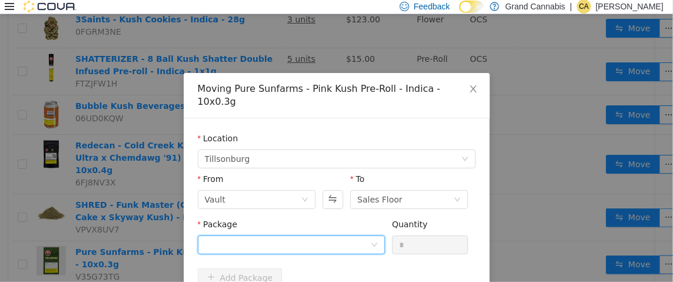
click at [260, 236] on div at bounding box center [288, 245] width 166 height 18
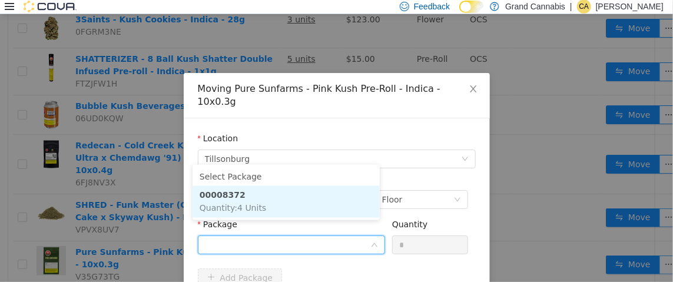
click at [247, 201] on li "00008372 Quantity : 4 Units" at bounding box center [286, 202] width 187 height 32
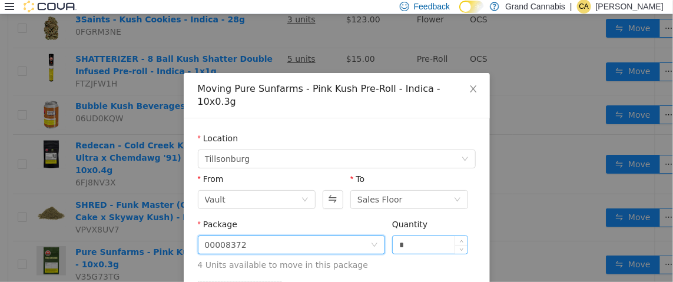
click at [420, 236] on input "*" at bounding box center [430, 245] width 75 height 18
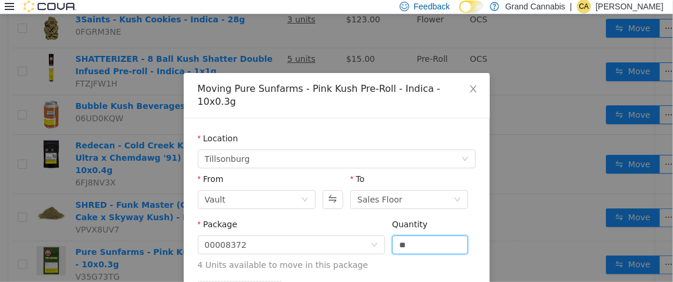
scroll to position [68, 0]
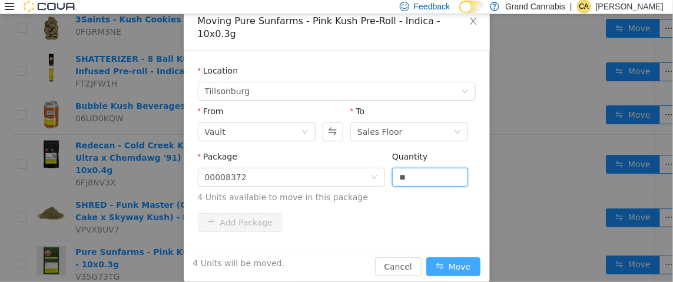
type input "*"
click at [455, 257] on button "Move" at bounding box center [454, 266] width 54 height 19
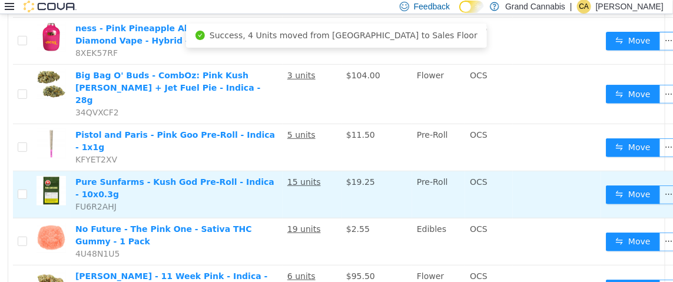
scroll to position [163, 0]
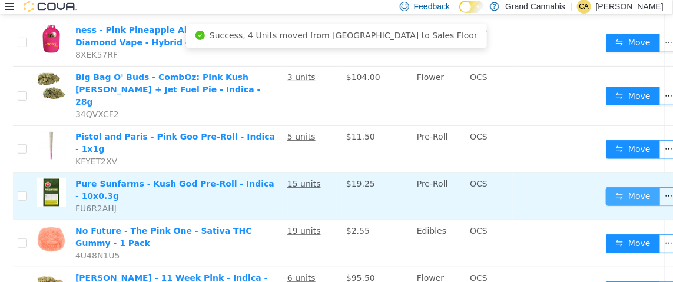
click at [614, 187] on button "Move" at bounding box center [633, 196] width 54 height 19
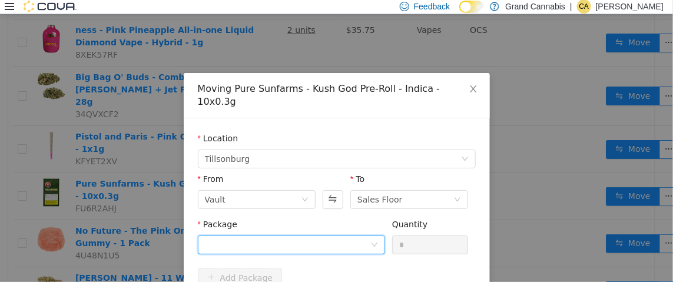
drag, startPoint x: 329, startPoint y: 234, endPoint x: 321, endPoint y: 228, distance: 10.1
click at [328, 236] on div at bounding box center [288, 245] width 166 height 18
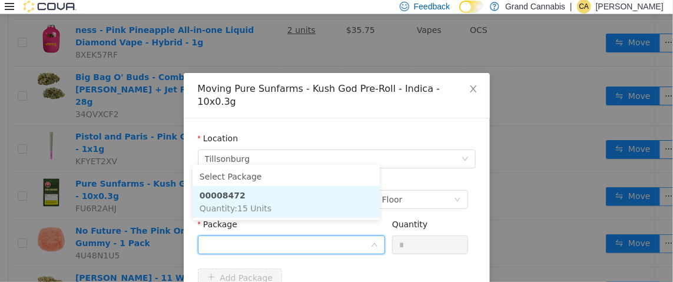
click at [301, 193] on li "00008472 Quantity : 15 Units" at bounding box center [286, 202] width 187 height 32
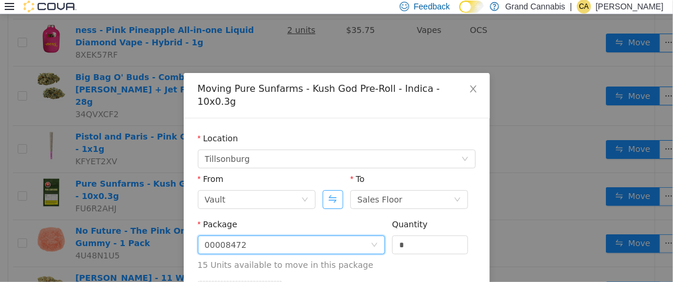
click at [332, 190] on button "Swap" at bounding box center [333, 199] width 21 height 19
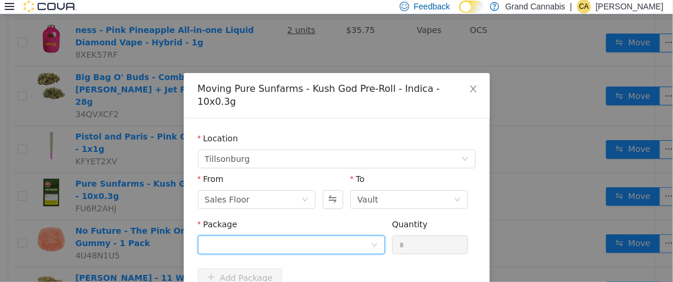
click at [333, 236] on div at bounding box center [288, 245] width 166 height 18
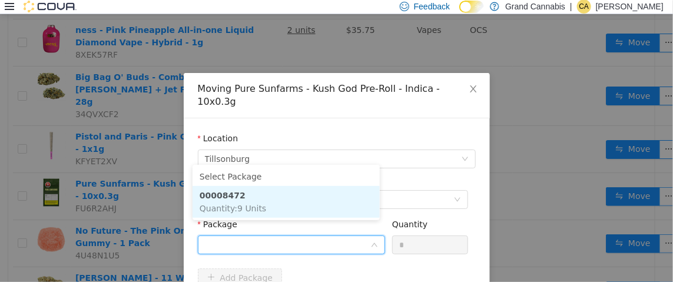
click at [311, 206] on li "00008472 Quantity : 9 Units" at bounding box center [286, 202] width 187 height 32
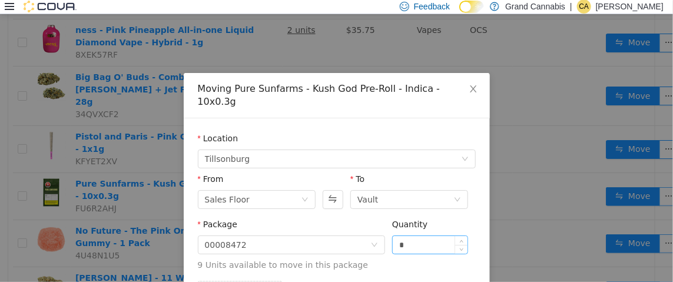
click at [410, 235] on div "*" at bounding box center [430, 244] width 77 height 19
click at [410, 236] on input "*" at bounding box center [430, 245] width 75 height 18
type input "*"
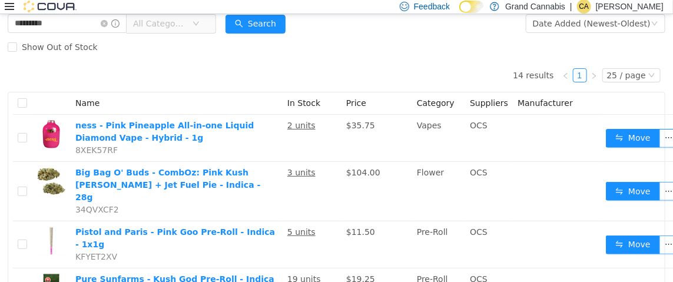
scroll to position [0, 0]
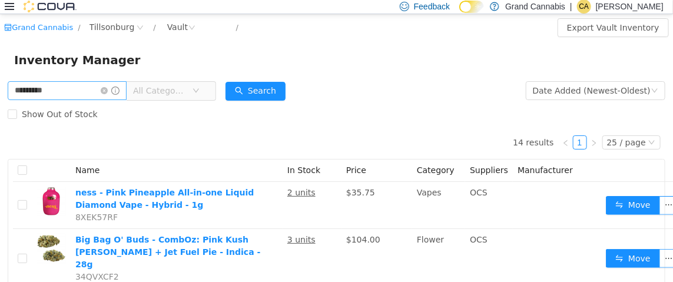
click at [108, 89] on icon "icon: close-circle" at bounding box center [104, 90] width 7 height 7
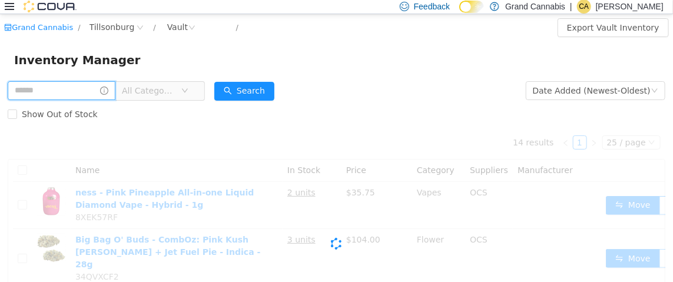
drag, startPoint x: 91, startPoint y: 90, endPoint x: 123, endPoint y: 78, distance: 33.4
click at [91, 90] on input "text" at bounding box center [62, 90] width 108 height 19
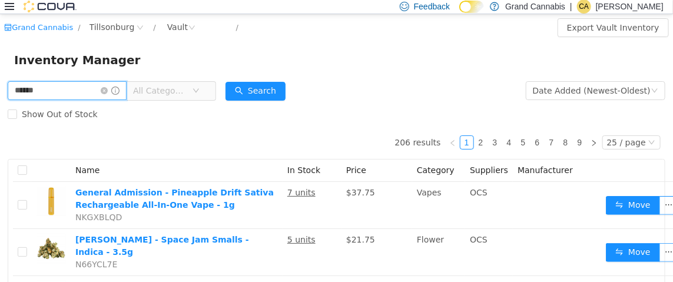
type input "******"
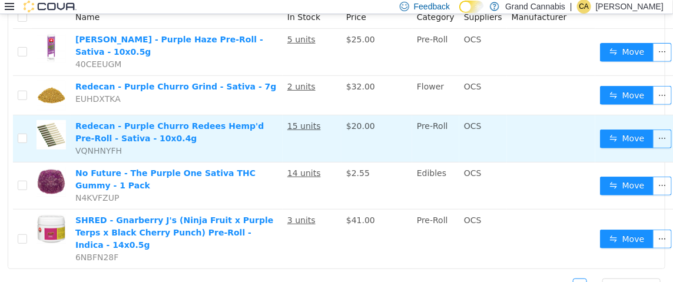
scroll to position [169, 0]
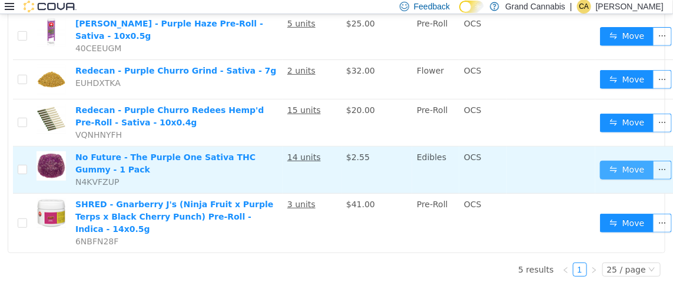
click at [604, 167] on button "Move" at bounding box center [627, 169] width 54 height 19
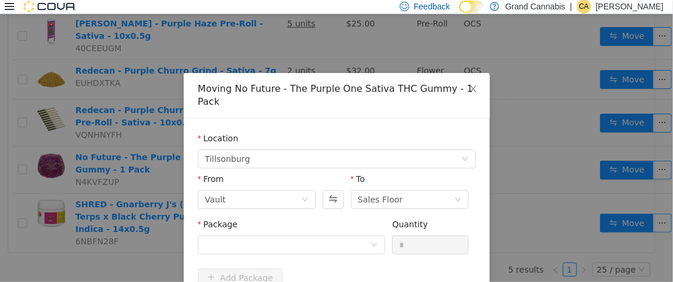
scroll to position [159, 0]
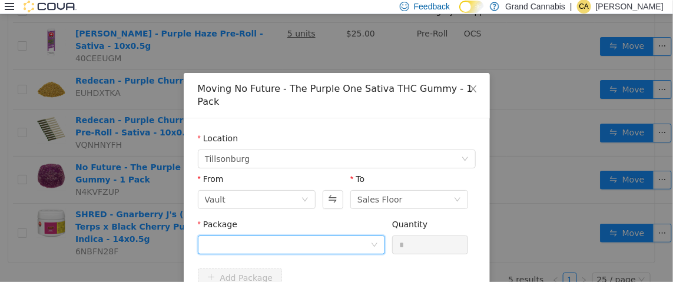
click at [312, 236] on div at bounding box center [288, 245] width 166 height 18
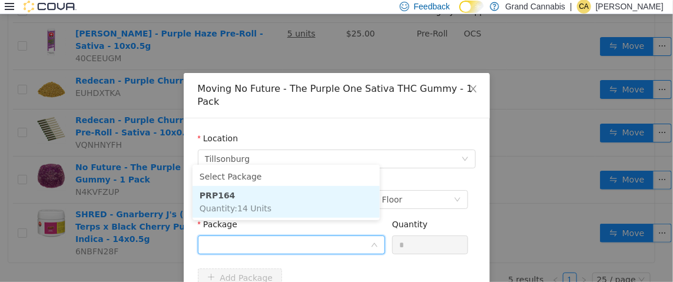
click at [315, 196] on li "PRP164 Quantity : 14 Units" at bounding box center [286, 202] width 187 height 32
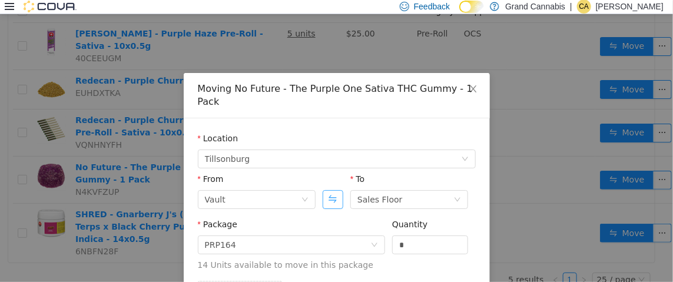
click at [331, 190] on button "Swap" at bounding box center [333, 199] width 21 height 19
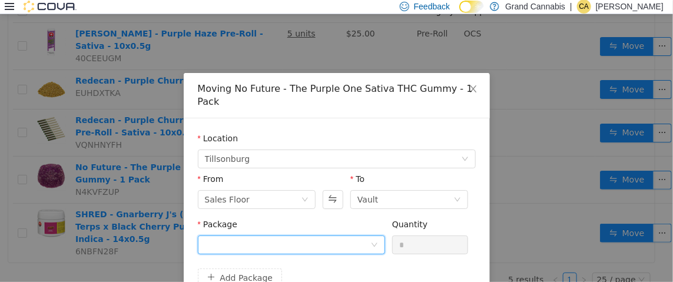
click at [314, 236] on div at bounding box center [288, 245] width 166 height 18
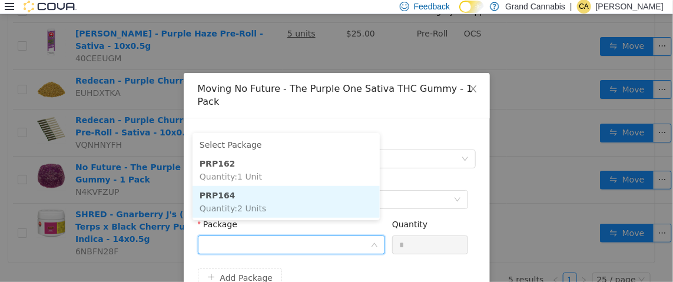
drag, startPoint x: 308, startPoint y: 205, endPoint x: 320, endPoint y: 203, distance: 12.6
click at [308, 205] on li "PRP164 Quantity : 2 Units" at bounding box center [286, 202] width 187 height 32
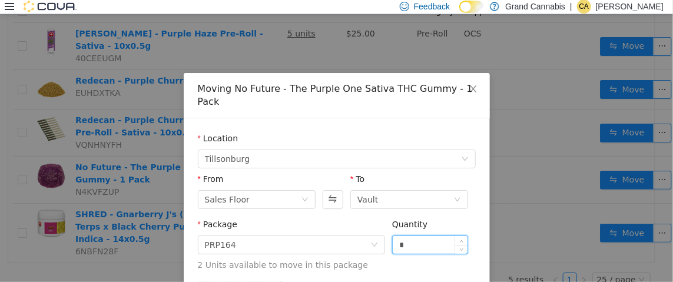
click at [407, 236] on input "*" at bounding box center [430, 245] width 75 height 18
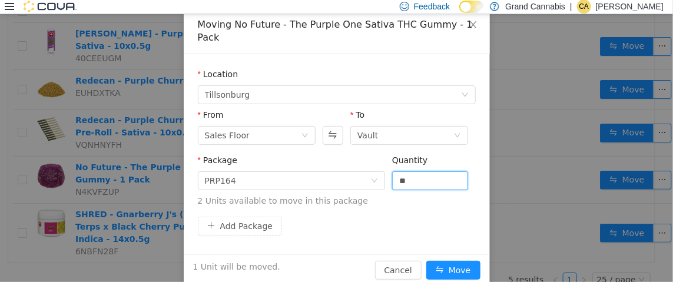
scroll to position [68, 0]
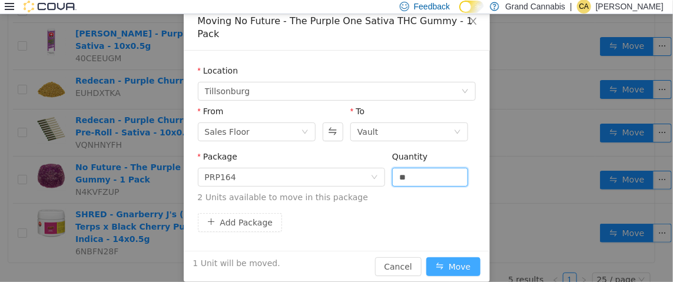
type input "*"
click at [440, 257] on button "Move" at bounding box center [454, 266] width 54 height 19
